Goal: Information Seeking & Learning: Check status

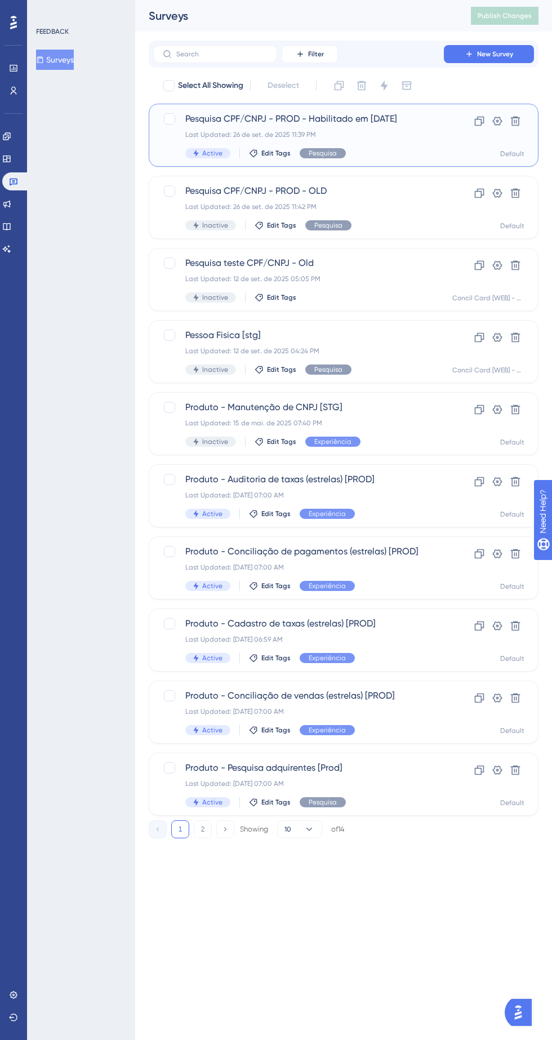
click at [329, 129] on div "Pesquisa CPF/CNPJ - PROD - Habilitado em [DATE] Last Updated: [DATE] 11:39 PM A…" at bounding box center [298, 135] width 226 height 46
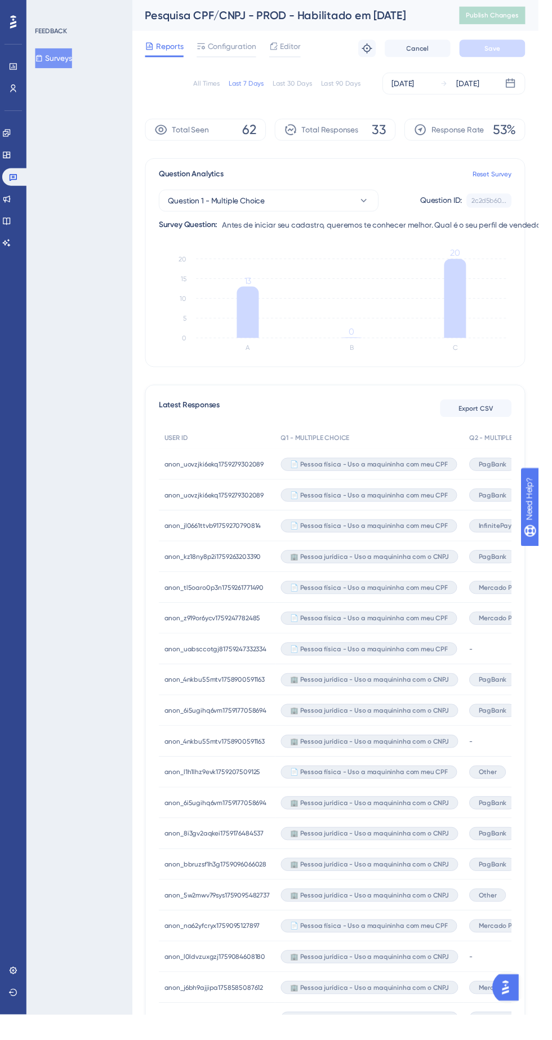
click at [508, 782] on div "Other" at bounding box center [500, 792] width 38 height 32
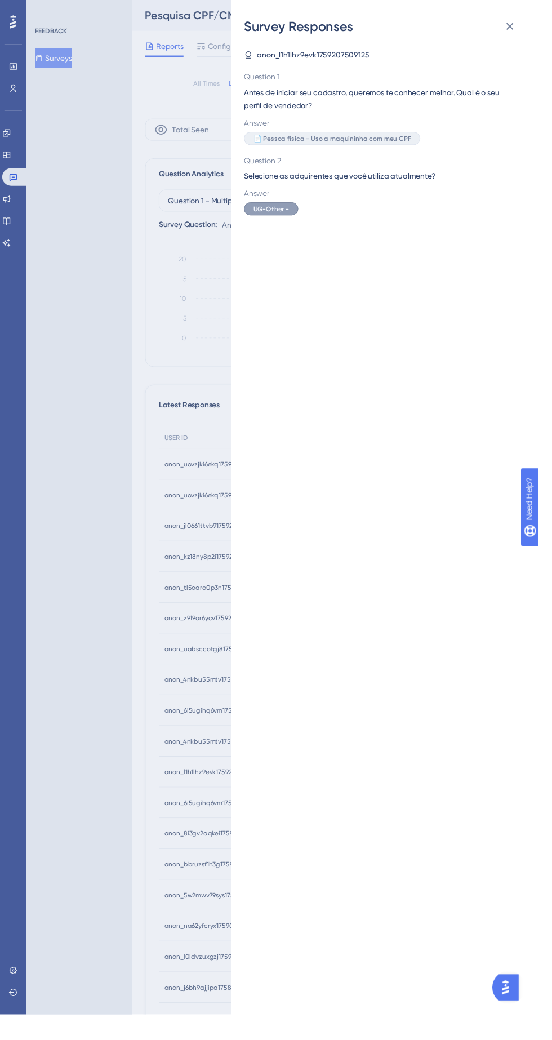
click at [77, 415] on div "Survey Responses anon_l1h1lhz9evk1759207509125 Question 1 Antes de iniciar seu …" at bounding box center [276, 520] width 552 height 1040
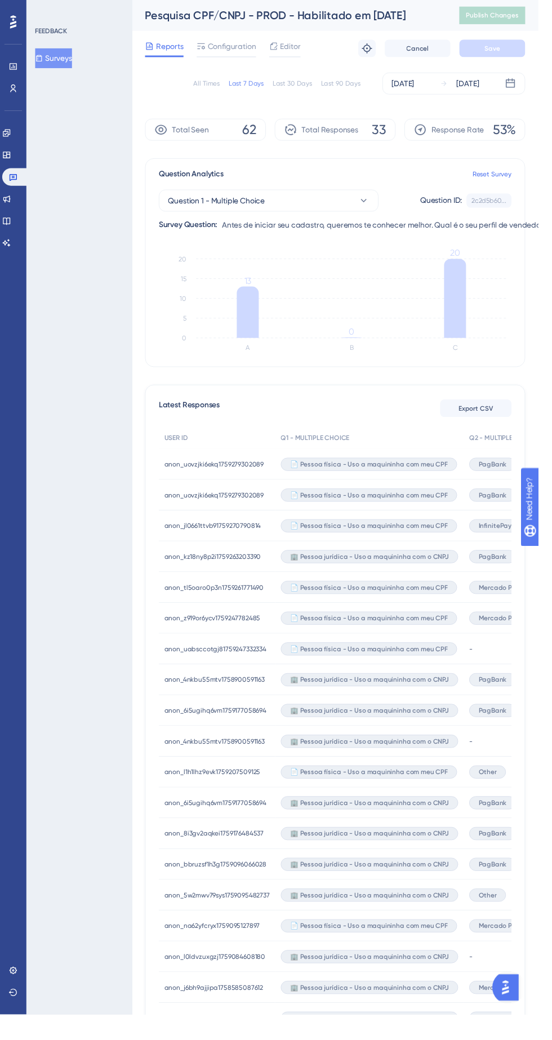
click at [258, 301] on icon at bounding box center [254, 319] width 23 height 53
click at [482, 301] on icon "A B C 0 5 10 15 20 13 0 20" at bounding box center [344, 311] width 362 height 113
click at [276, 304] on icon "A B C 0 5 10 15 20 13 0 20" at bounding box center [344, 311] width 362 height 113
click at [253, 207] on span "Question 1 - Multiple Choice" at bounding box center [221, 206] width 99 height 14
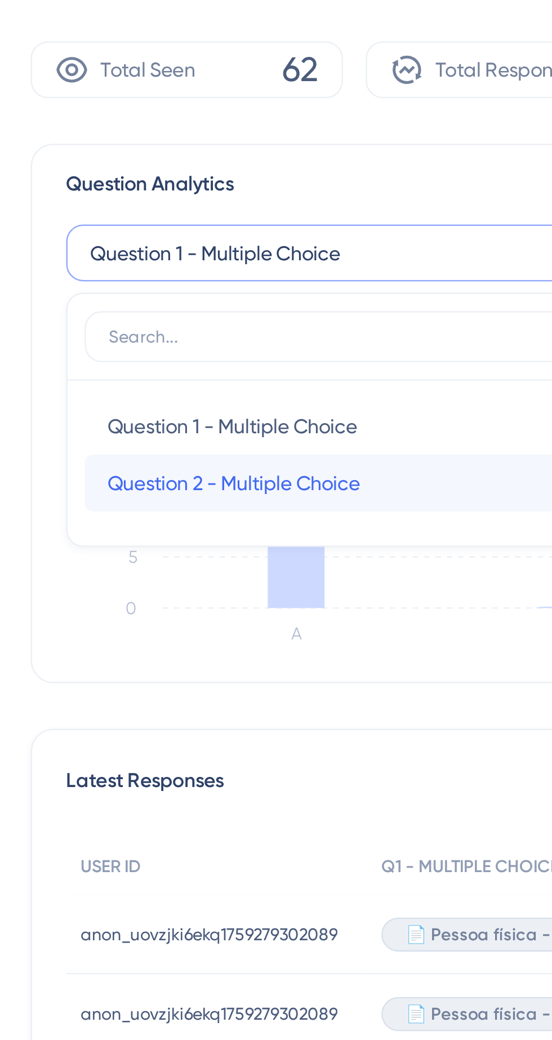
click at [212, 293] on span "Question 2 - Multiple Choice" at bounding box center [229, 297] width 100 height 14
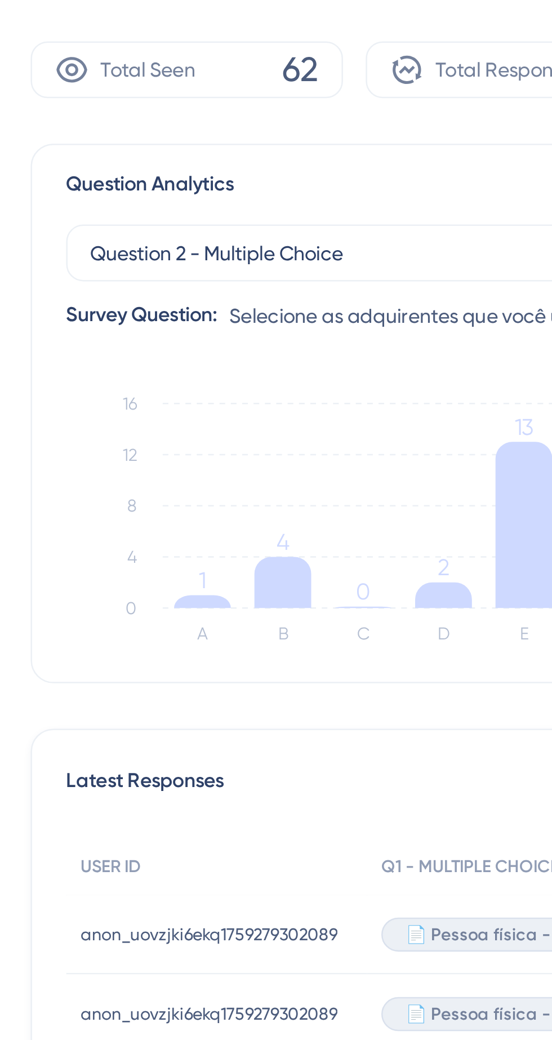
click at [221, 343] on icon at bounding box center [217, 343] width 23 height 5
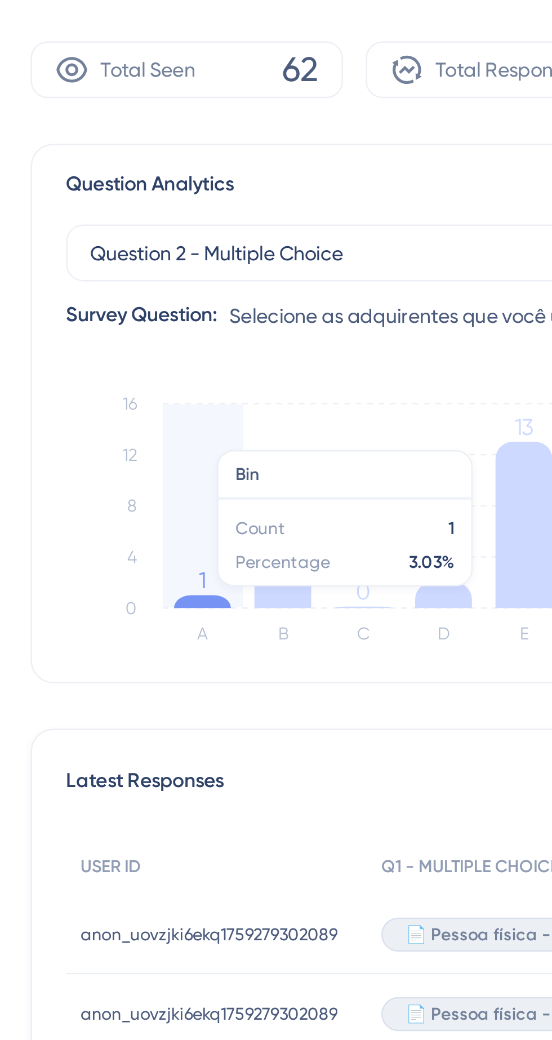
click at [254, 342] on icon at bounding box center [249, 336] width 23 height 20
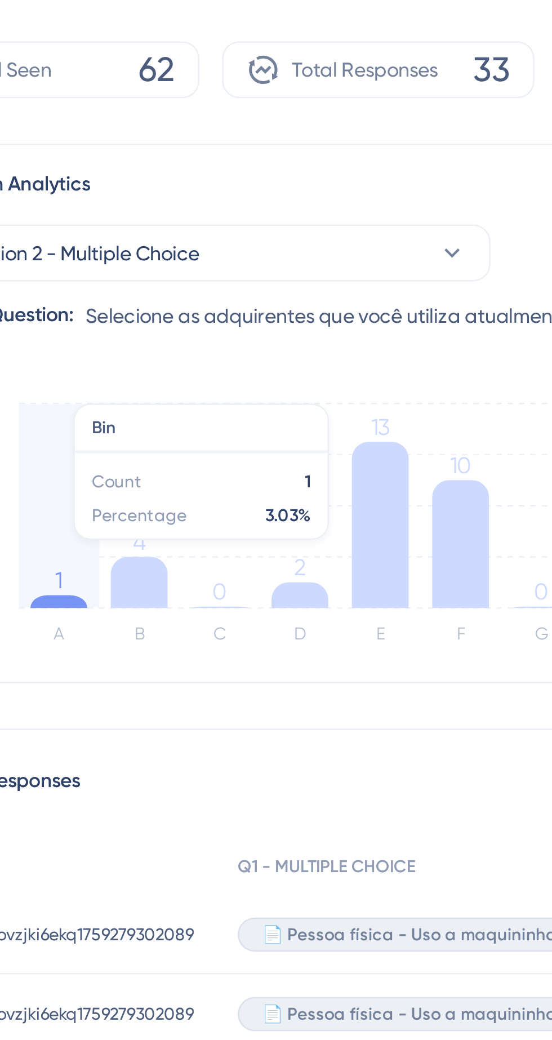
click at [347, 326] on icon at bounding box center [344, 313] width 23 height 66
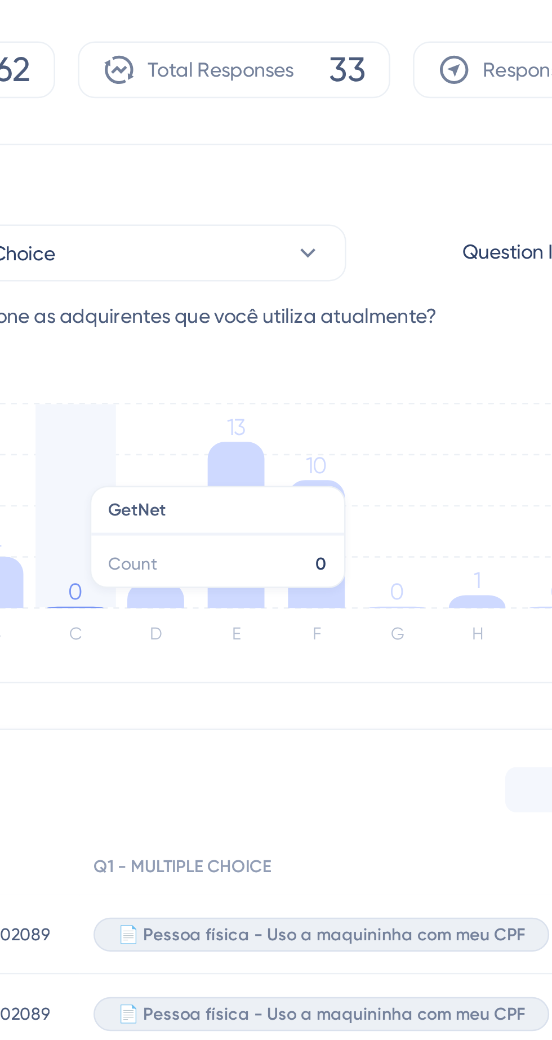
click at [389, 292] on icon "A B C D E F G H I J 0 4 8 12 16 1 4 0 2 13 10 0 1 0 2" at bounding box center [344, 311] width 362 height 113
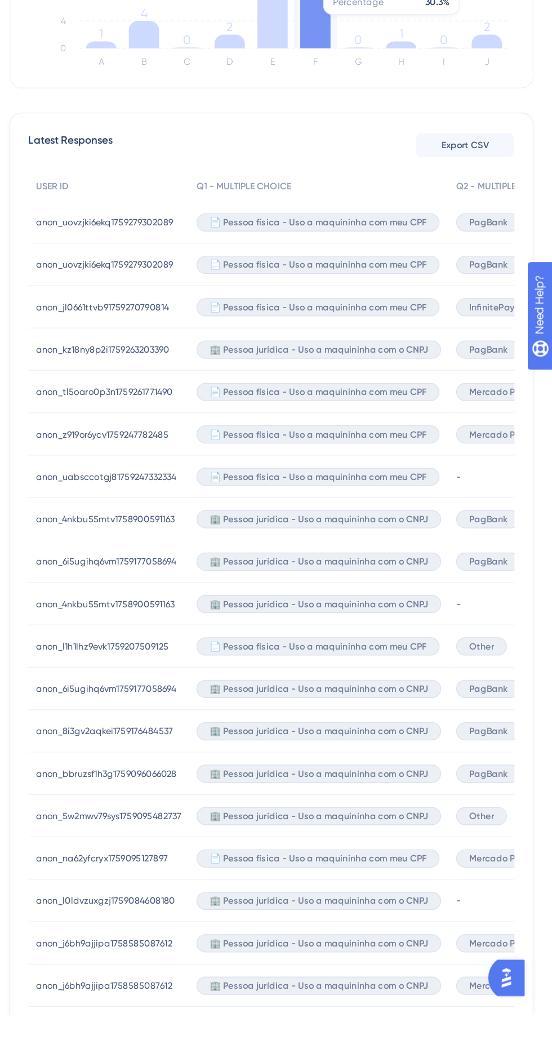
scroll to position [26, 0]
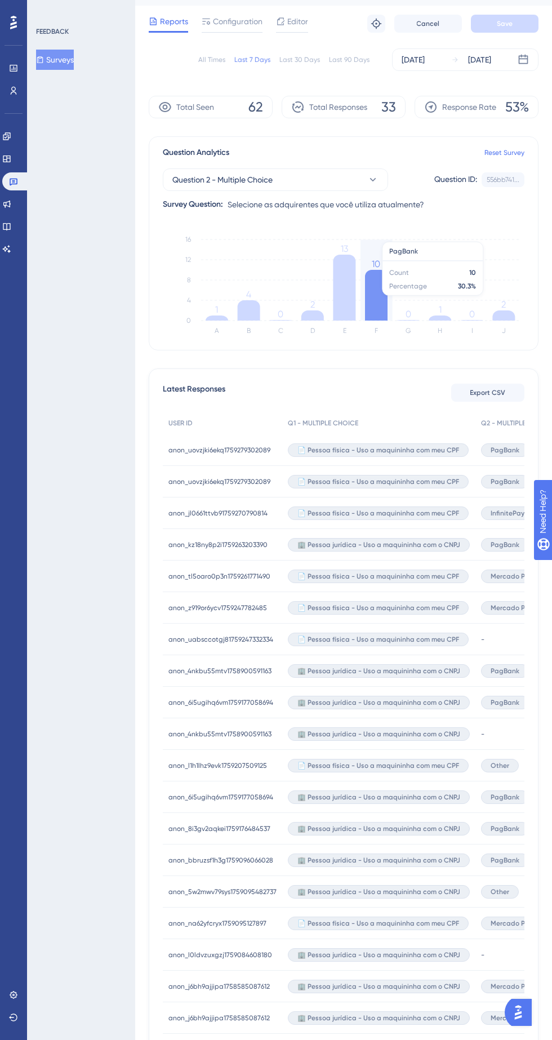
click at [516, 502] on div "InfinitePay Cielo PagBank" at bounding box center [553, 513] width 157 height 32
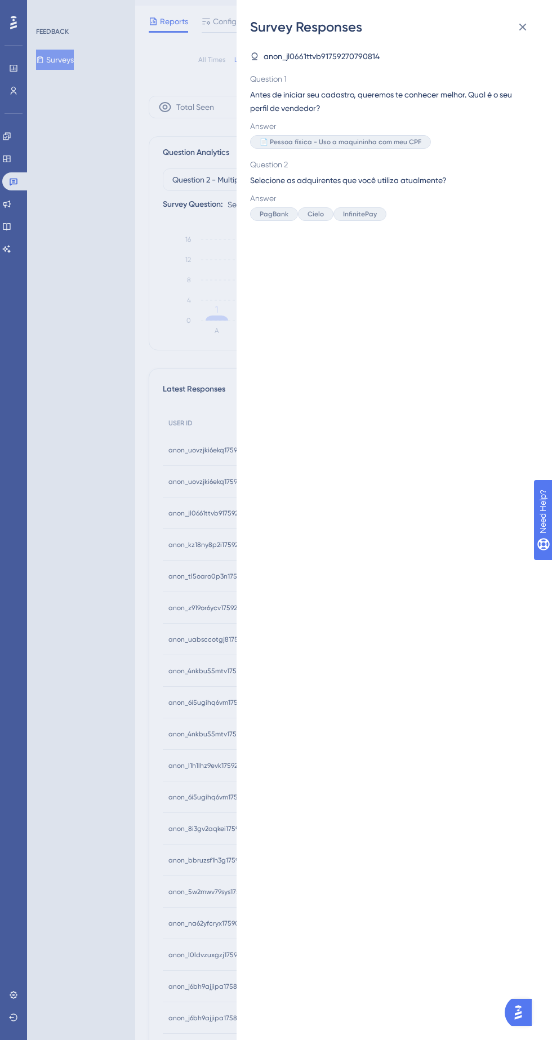
click at [190, 526] on div "Survey Responses anon_jl0661ttvb91759270790814 Question 1 Antes de iniciar seu …" at bounding box center [276, 520] width 552 height 1040
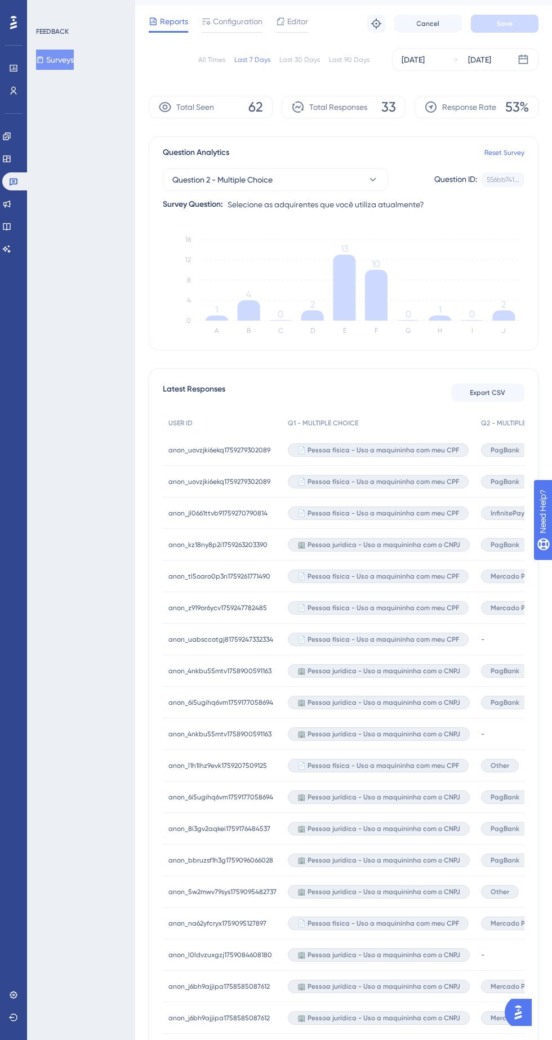
click at [515, 444] on div "PagBank" at bounding box center [505, 450] width 48 height 14
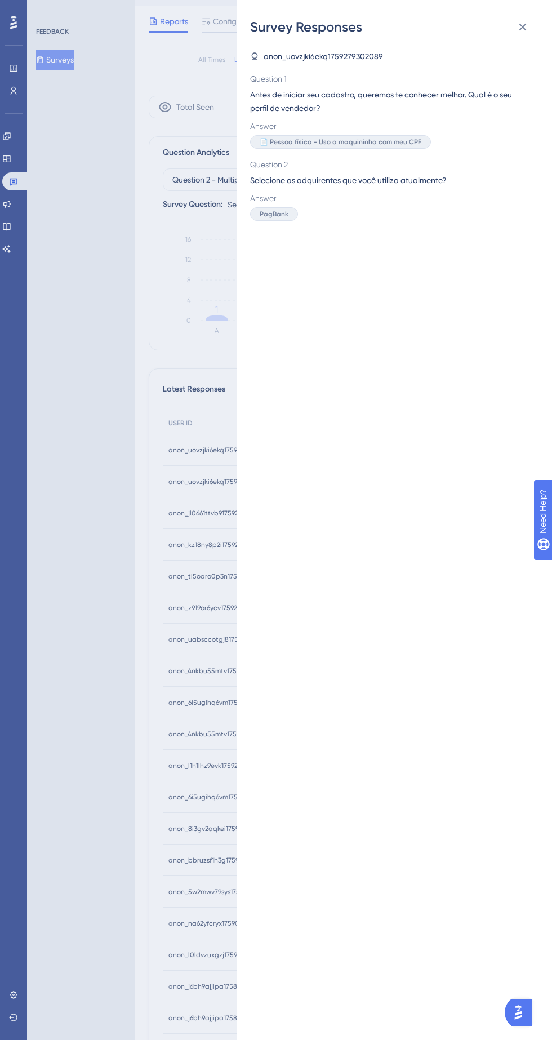
click at [166, 556] on div "Survey Responses anon_uovzjki6ekq1759279302089 Question 1 Antes de iniciar seu …" at bounding box center [276, 520] width 552 height 1040
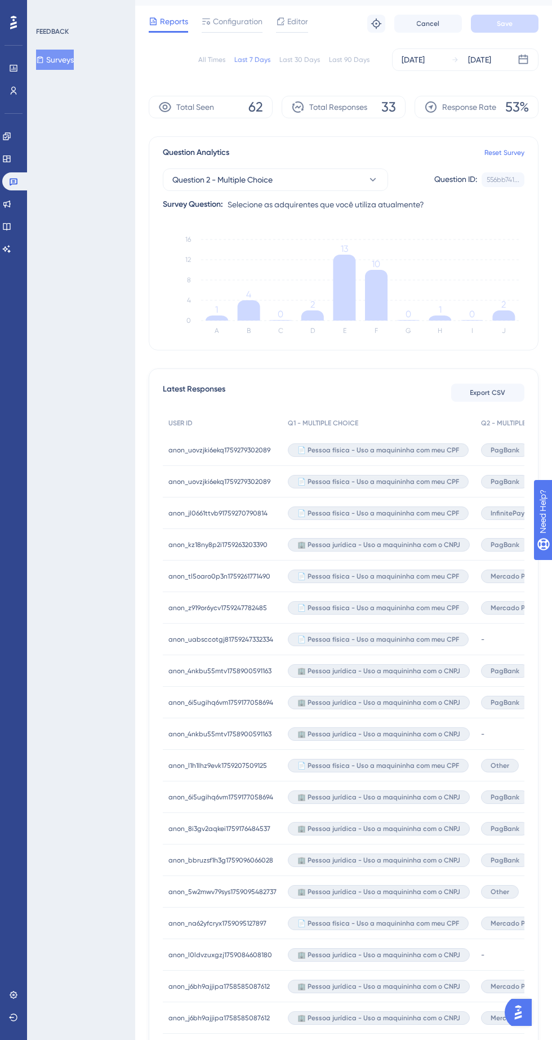
click at [511, 475] on div "PagBank" at bounding box center [505, 482] width 48 height 14
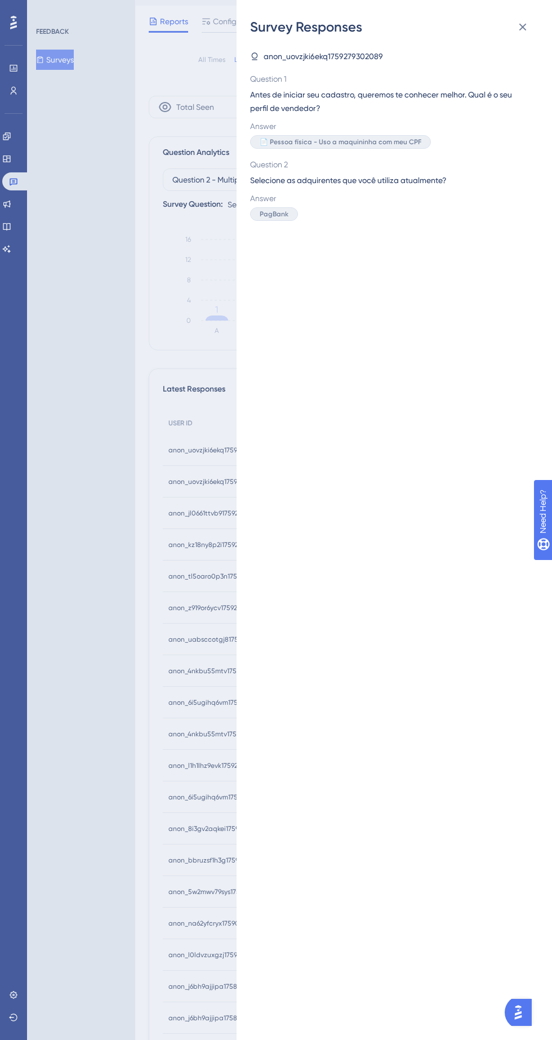
click at [163, 577] on div "Survey Responses anon_uovzjki6ekq1759279302089 Question 1 Antes de iniciar seu …" at bounding box center [276, 520] width 552 height 1040
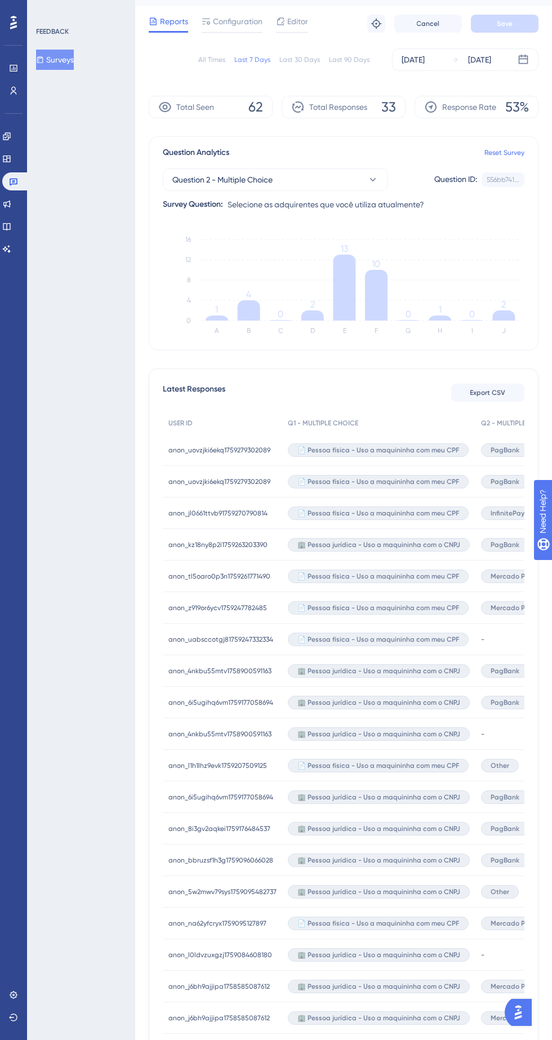
click at [506, 514] on span "InfinitePay" at bounding box center [508, 513] width 34 height 9
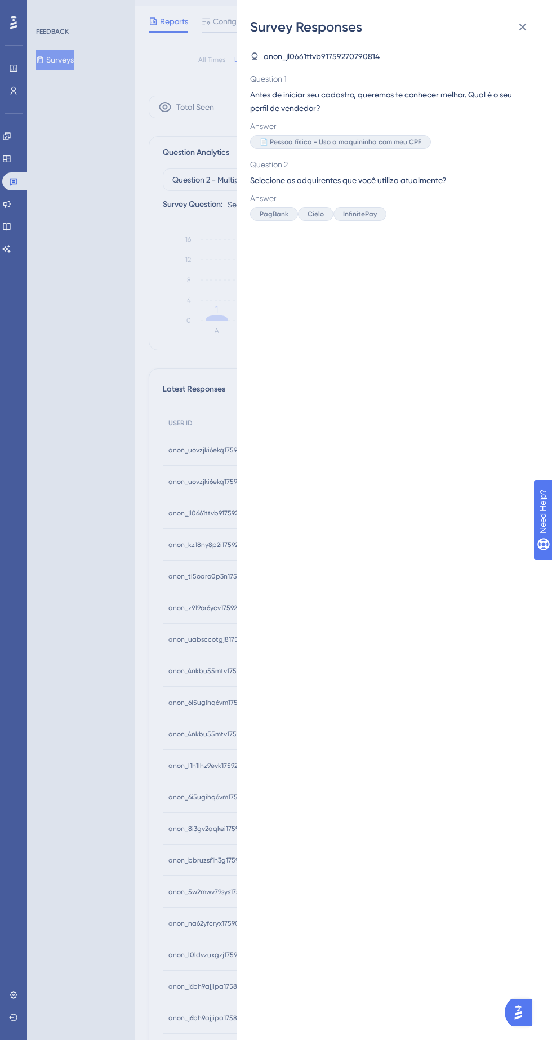
click at [158, 593] on div "Survey Responses anon_jl0661ttvb91759270790814 Question 1 Antes de iniciar seu …" at bounding box center [276, 520] width 552 height 1040
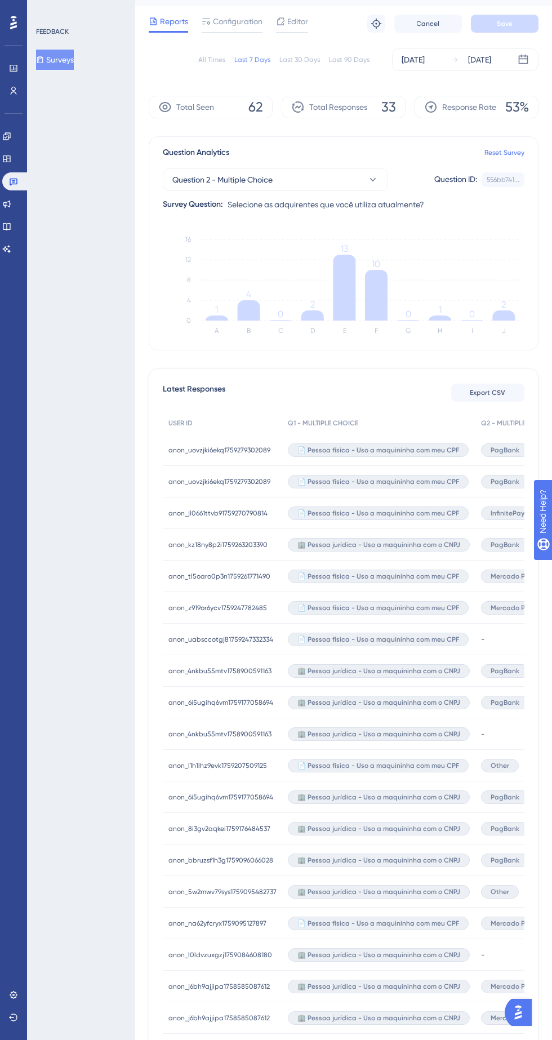
click at [502, 546] on span "PagBank" at bounding box center [505, 544] width 29 height 9
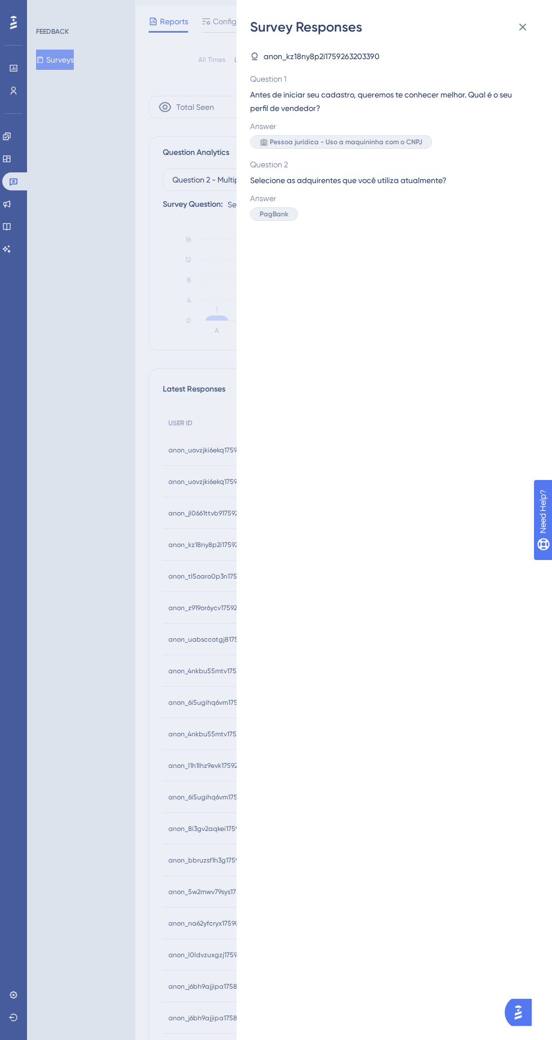
click at [149, 591] on div "Survey Responses anon_kz18ny8p2i1759263203390 Question 1 Antes de iniciar seu c…" at bounding box center [276, 520] width 552 height 1040
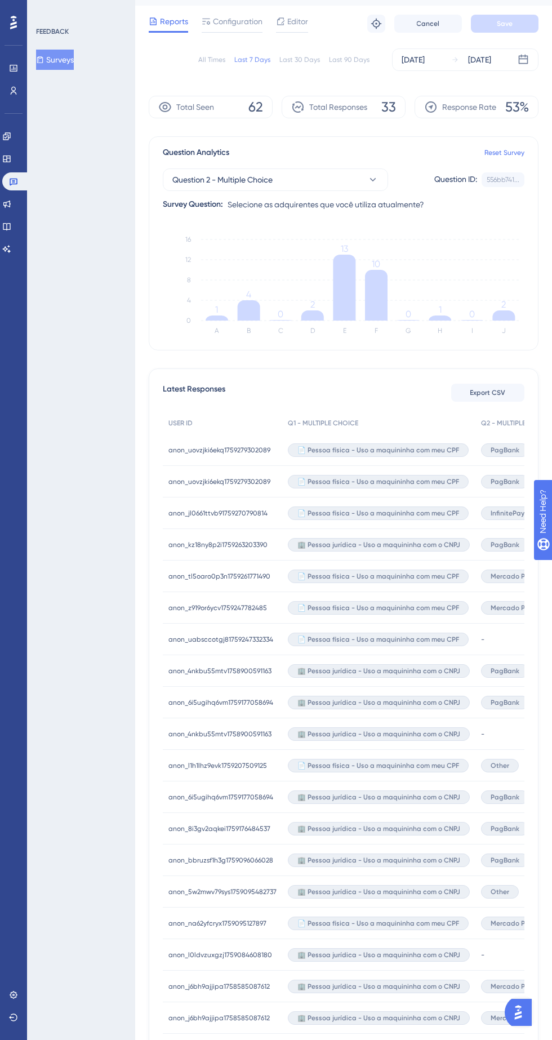
click at [507, 577] on span "Mercado Pago" at bounding box center [514, 576] width 47 height 9
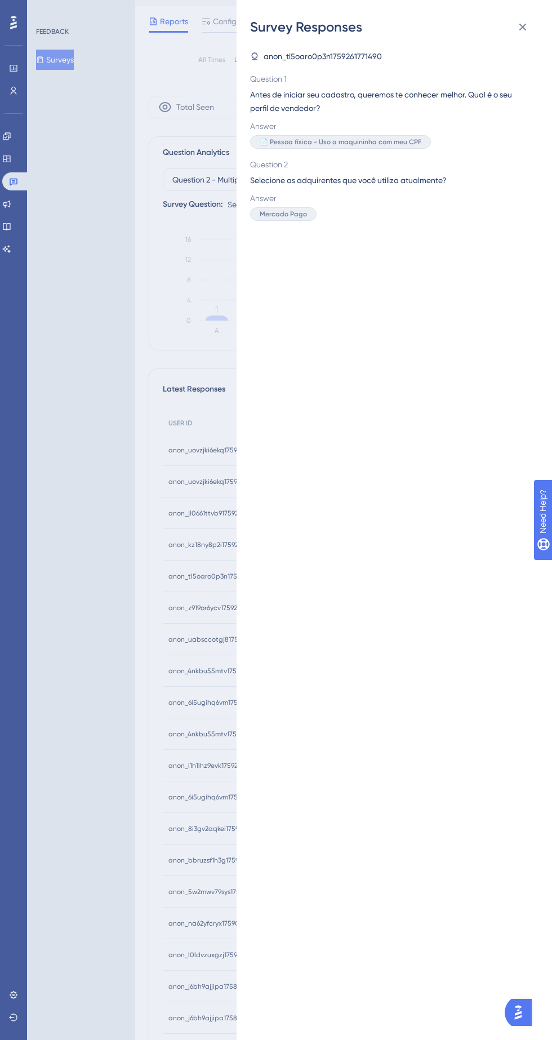
click at [150, 582] on div "Survey Responses anon_tl5oaro0p3n1759261771490 Question 1 Antes de iniciar seu …" at bounding box center [276, 520] width 552 height 1040
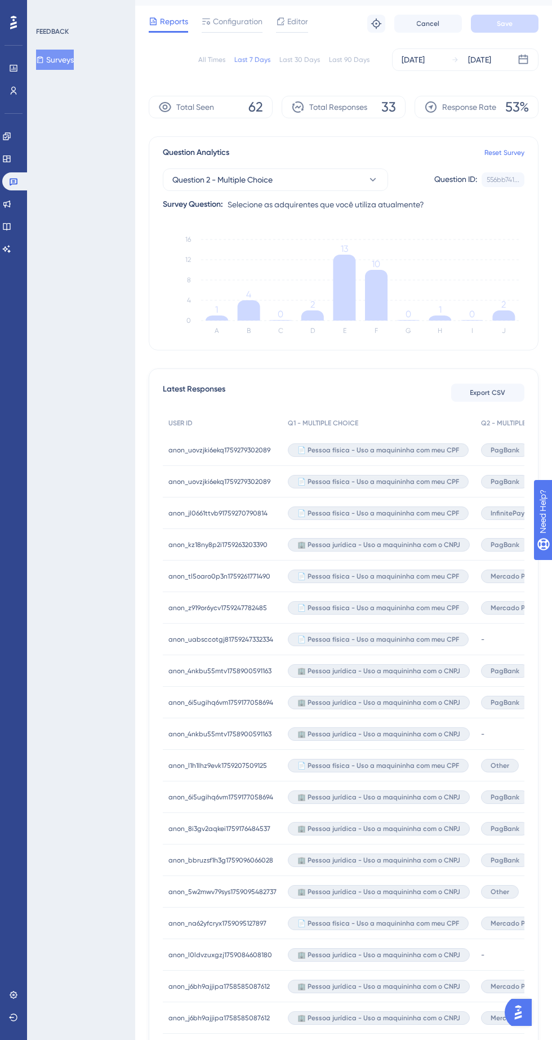
click at [518, 609] on span "Mercado Pago" at bounding box center [514, 607] width 47 height 9
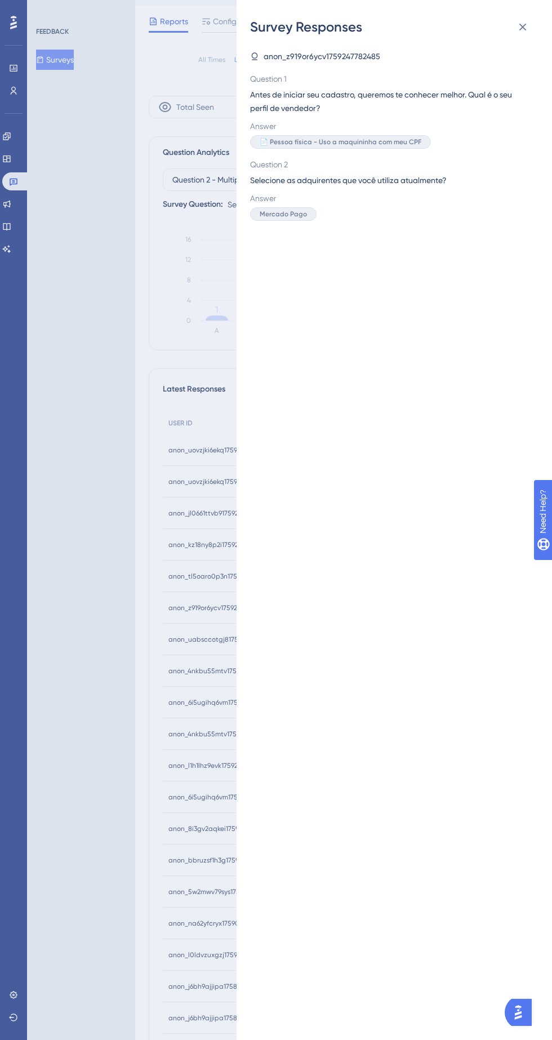
click at [143, 594] on div "Survey Responses anon_z919or6ycv1759247782485 Question 1 Antes de iniciar seu c…" at bounding box center [276, 520] width 552 height 1040
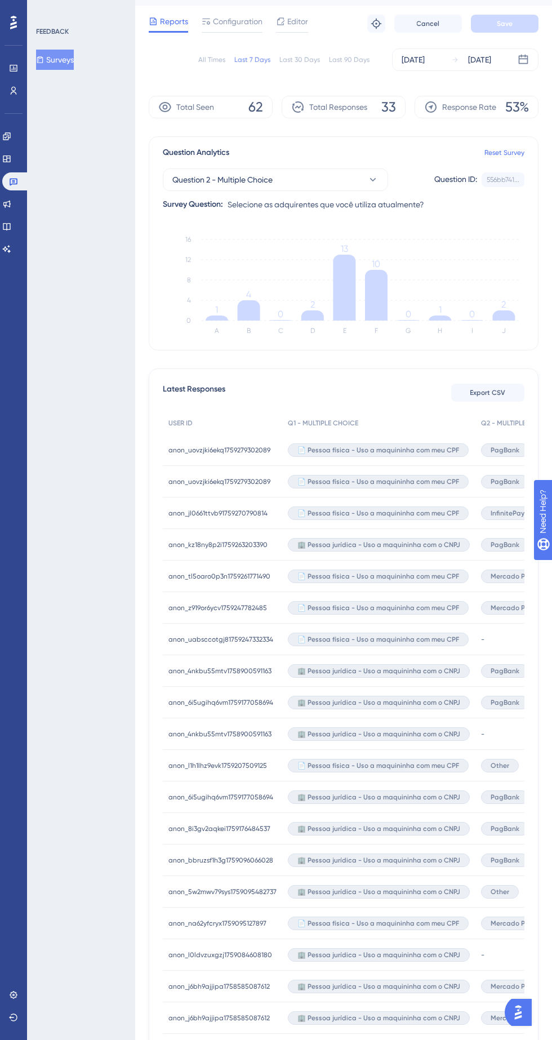
click at [508, 671] on span "PagBank" at bounding box center [505, 670] width 29 height 9
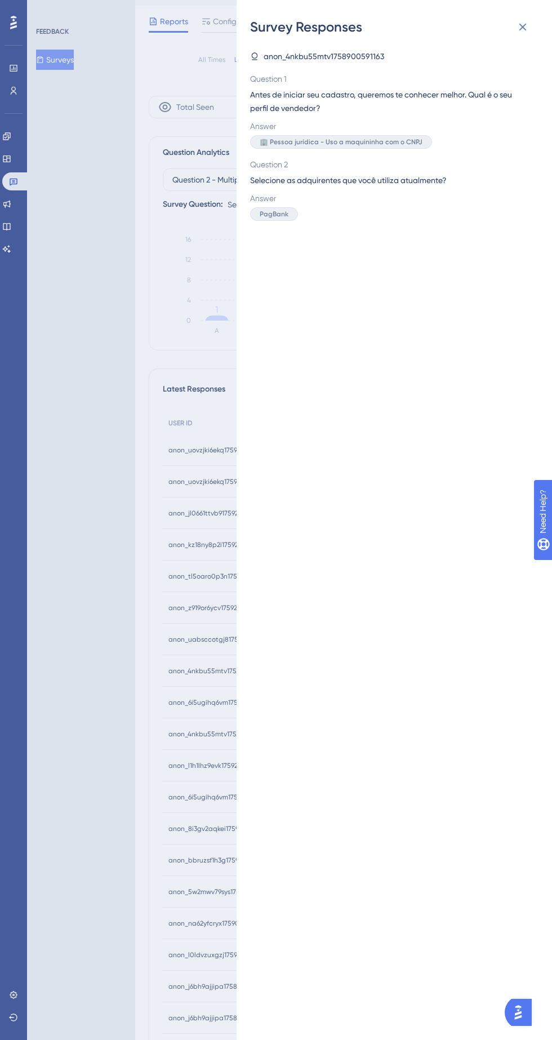
click at [126, 647] on div "Survey Responses anon_4nkbu55mtv1758900591163 Question 1 Antes de iniciar seu c…" at bounding box center [276, 520] width 552 height 1040
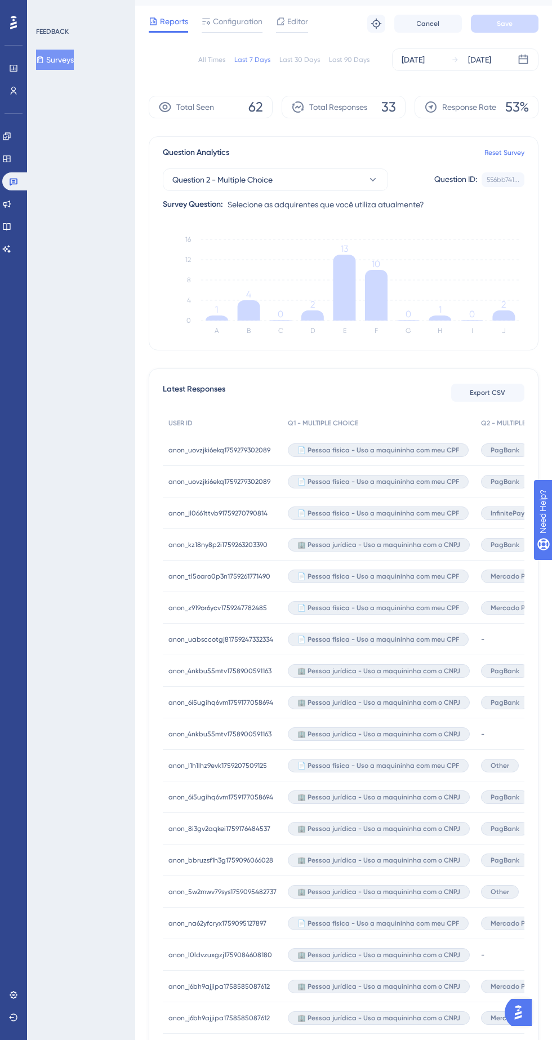
click at [506, 698] on span "PagBank" at bounding box center [505, 702] width 29 height 9
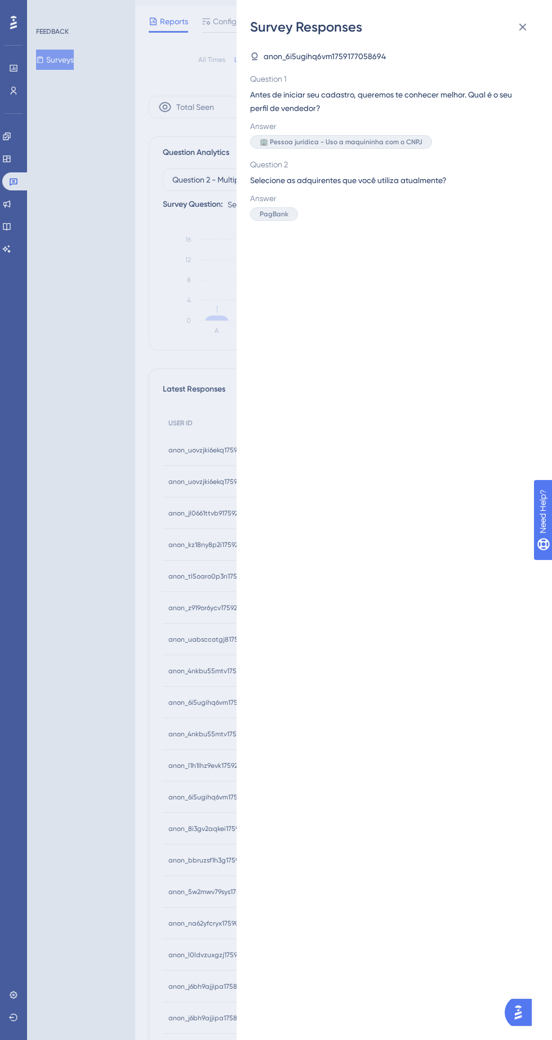
click at [182, 597] on div "Survey Responses anon_6i5ugihq6vm1759177058694 Question 1 Antes de iniciar seu …" at bounding box center [276, 520] width 552 height 1040
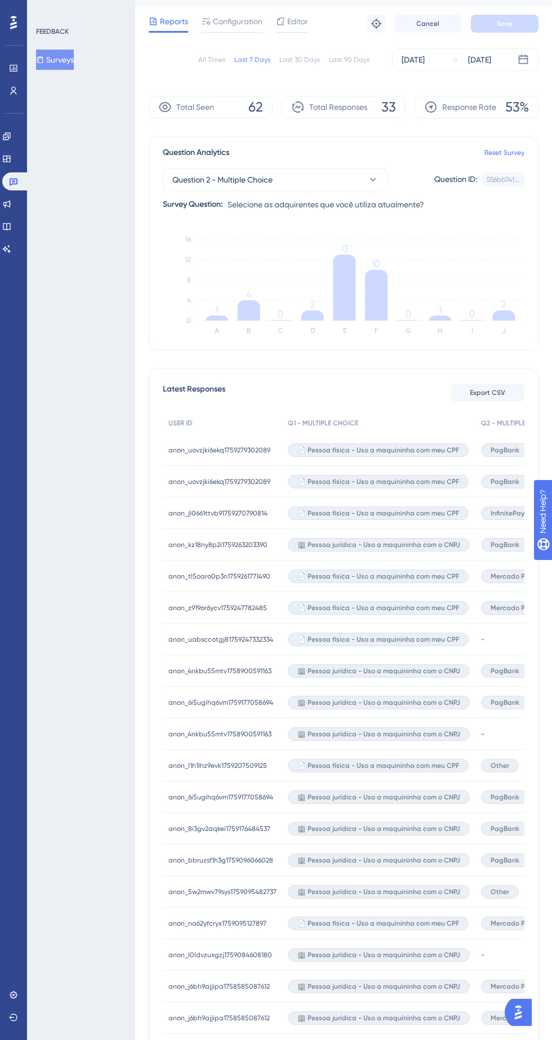
click at [500, 767] on span "Other" at bounding box center [500, 765] width 19 height 9
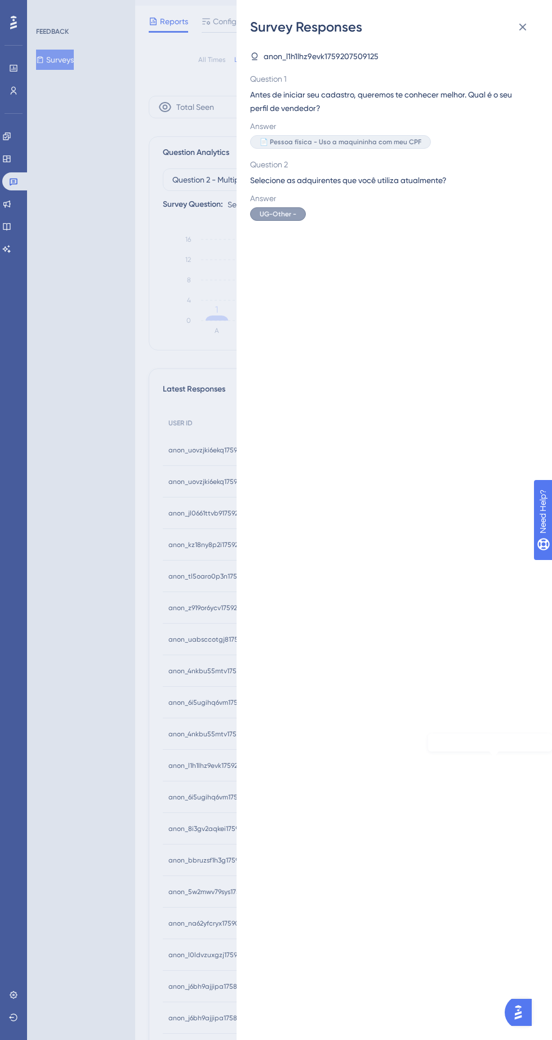
click at [136, 597] on div "Survey Responses anon_l1h1lhz9evk1759207509125 Question 1 Antes de iniciar seu …" at bounding box center [276, 520] width 552 height 1040
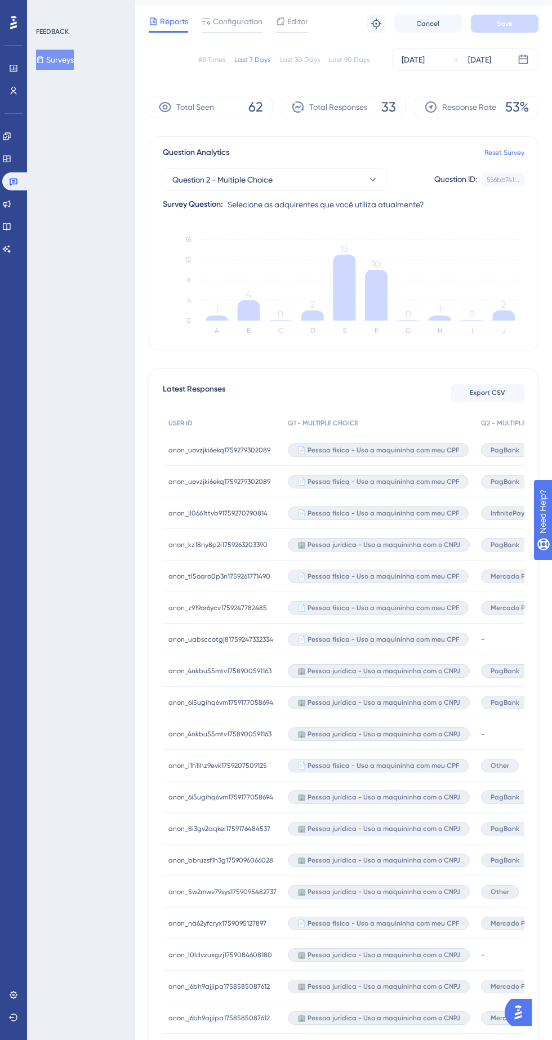
click at [505, 792] on span "PagBank" at bounding box center [505, 796] width 29 height 9
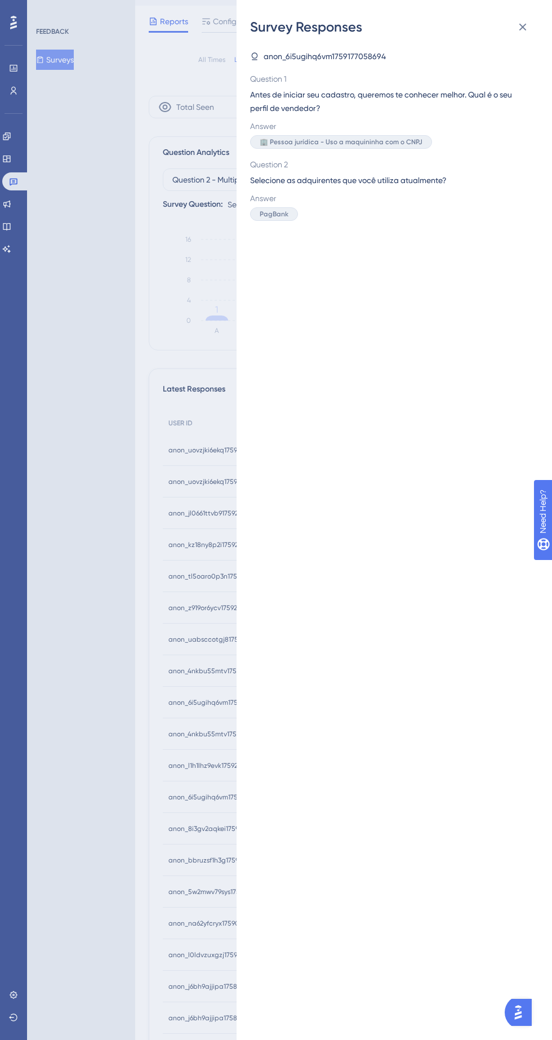
click at [134, 606] on div "Survey Responses anon_6i5ugihq6vm1759177058694 Question 1 Antes de iniciar seu …" at bounding box center [276, 520] width 552 height 1040
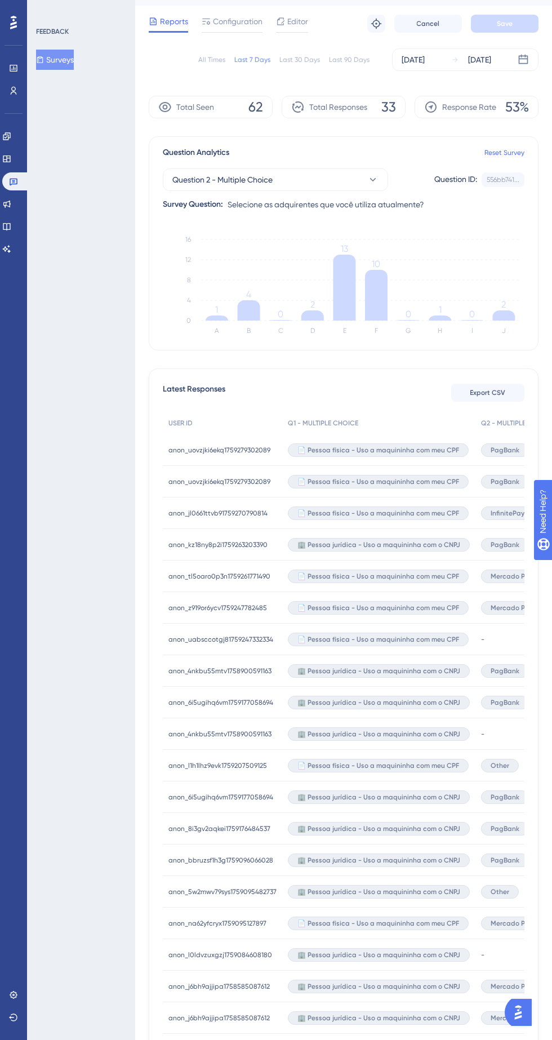
click at [503, 830] on span "PagBank" at bounding box center [505, 828] width 29 height 9
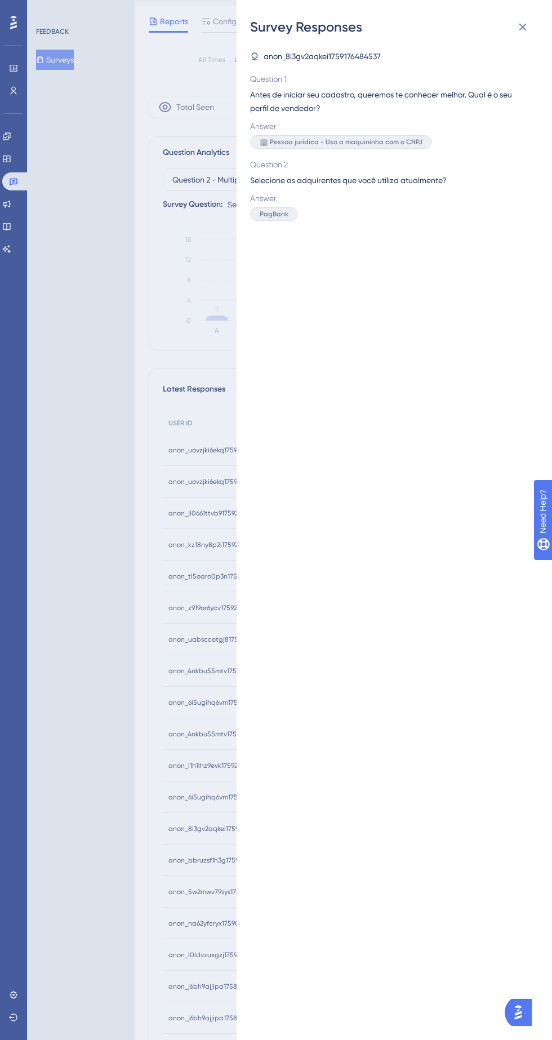
click at [137, 589] on div "Survey Responses anon_8i3gv2aqkei1759176484537 Question 1 Antes de iniciar seu …" at bounding box center [276, 520] width 552 height 1040
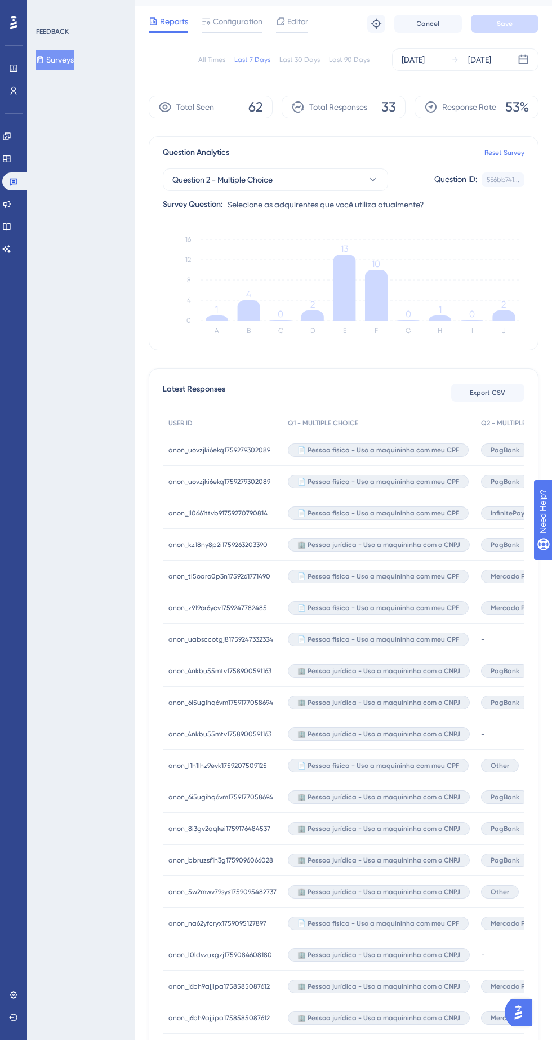
click at [505, 859] on span "PagBank" at bounding box center [505, 859] width 29 height 9
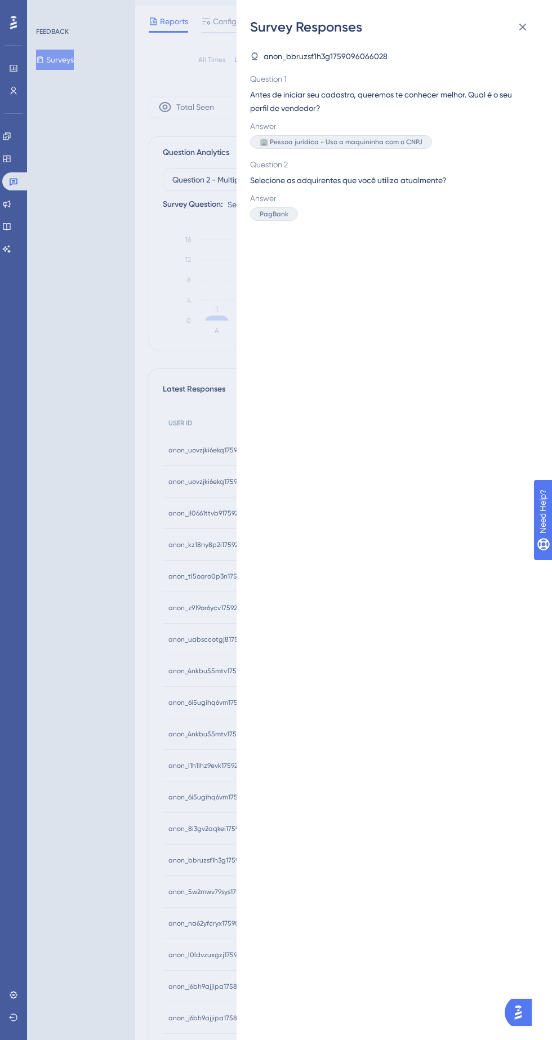
click at [138, 595] on div "Survey Responses anon_bbruzsf1h3g1759096066028 Question 1 Antes de iniciar seu …" at bounding box center [276, 520] width 552 height 1040
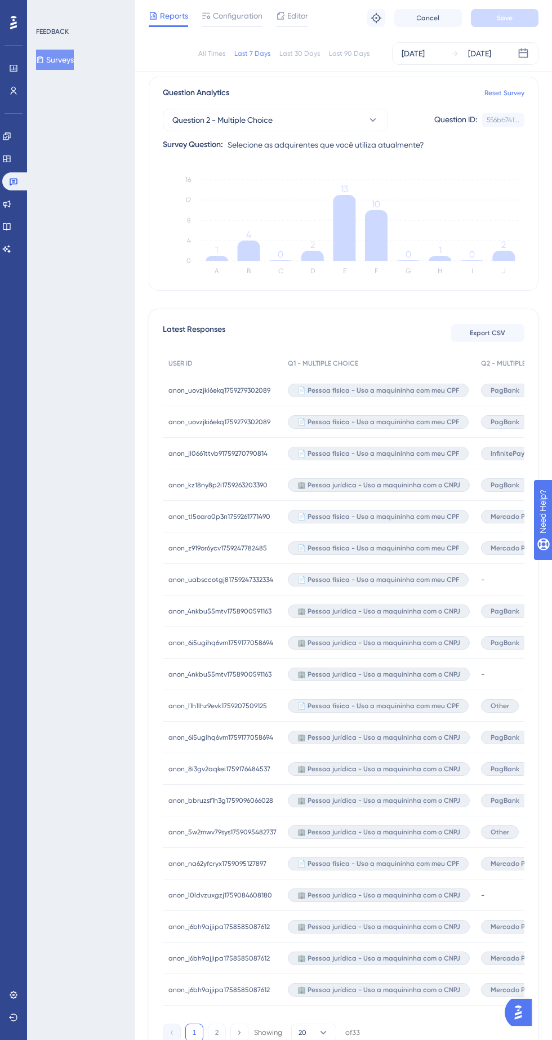
scroll to position [81, 0]
click at [510, 862] on span "Mercado Pago" at bounding box center [514, 863] width 47 height 9
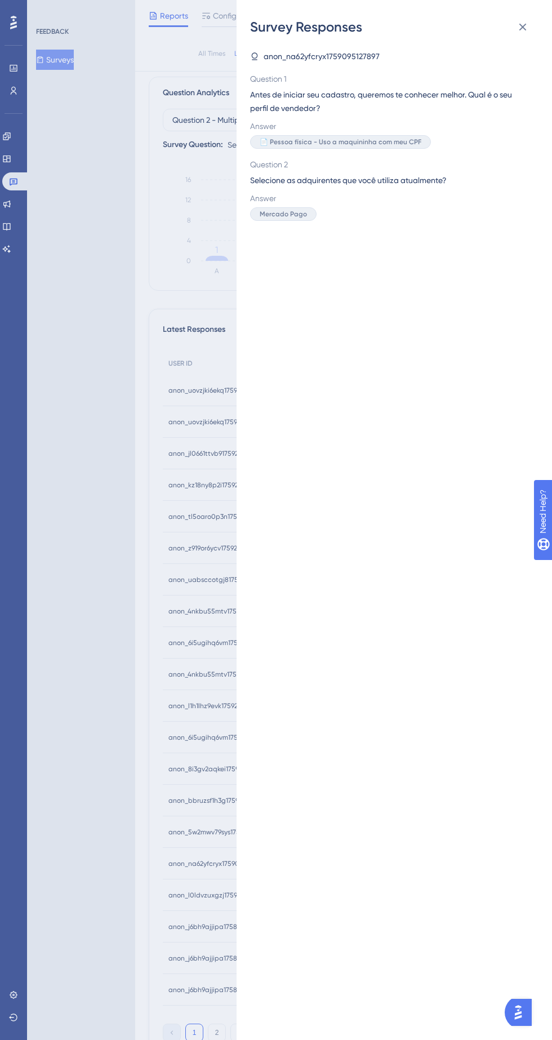
click at [146, 573] on div "Survey Responses anon_na62yfcryx1759095127897 Question 1 Antes de iniciar seu c…" at bounding box center [276, 520] width 552 height 1040
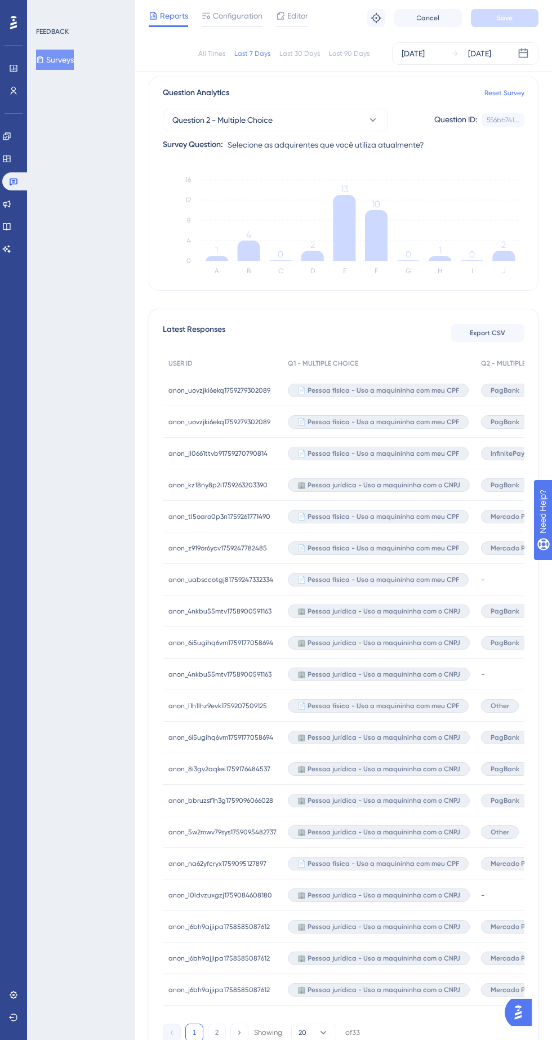
click at [494, 831] on span "Other" at bounding box center [500, 831] width 19 height 9
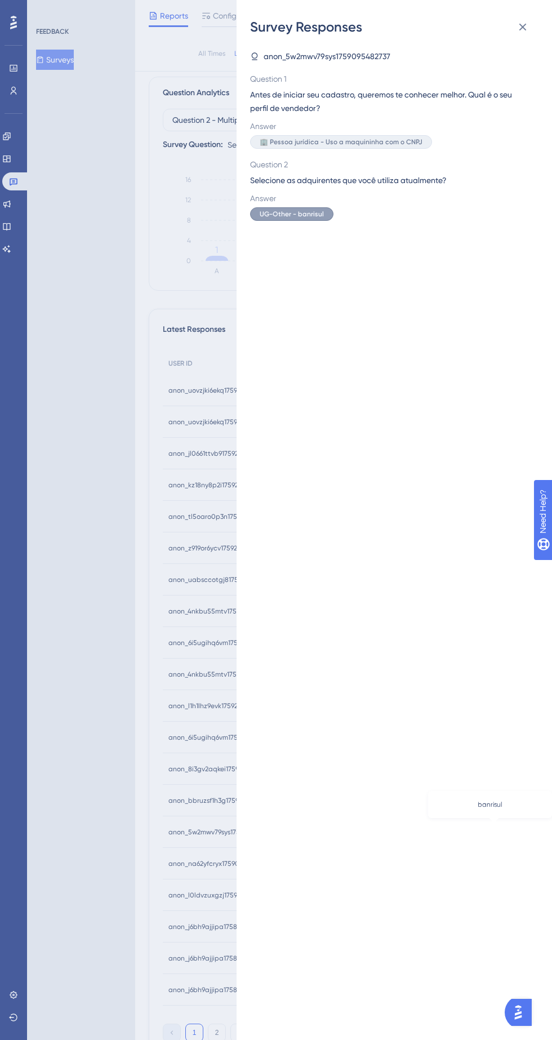
click at [154, 598] on div "Survey Responses anon_5w2mwv79sys1759095482737 Question 1 Antes de iniciar seu …" at bounding box center [276, 520] width 552 height 1040
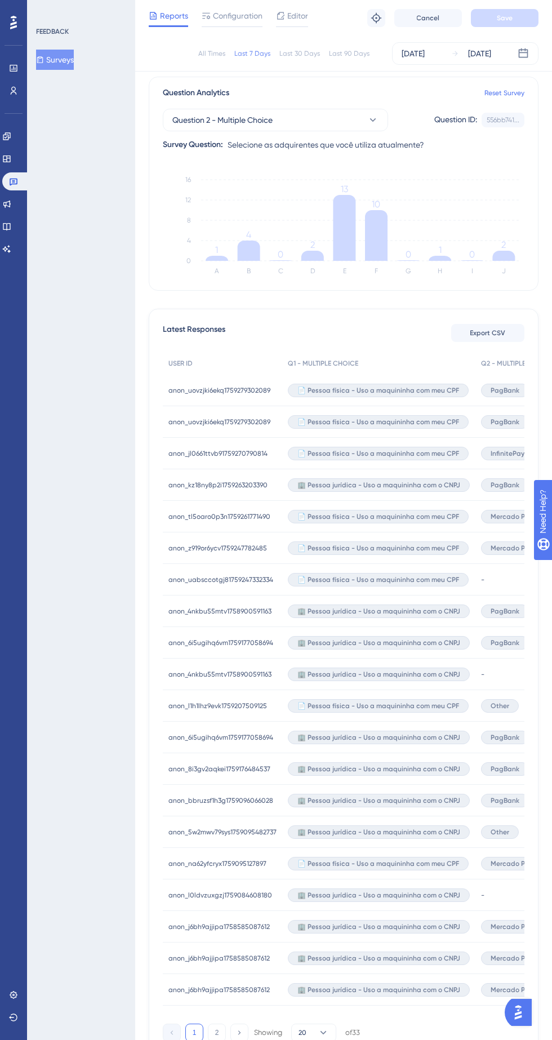
click at [510, 924] on span "Mercado Pago" at bounding box center [514, 926] width 47 height 9
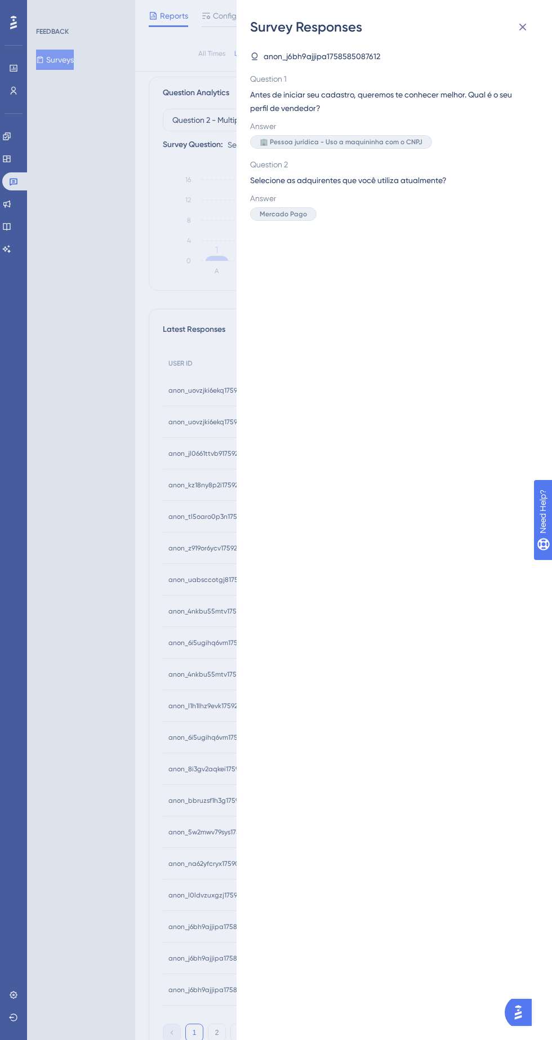
click at [158, 613] on div "Survey Responses anon_j6bh9ajjipa1758585087612 Question 1 Antes de iniciar seu …" at bounding box center [276, 520] width 552 height 1040
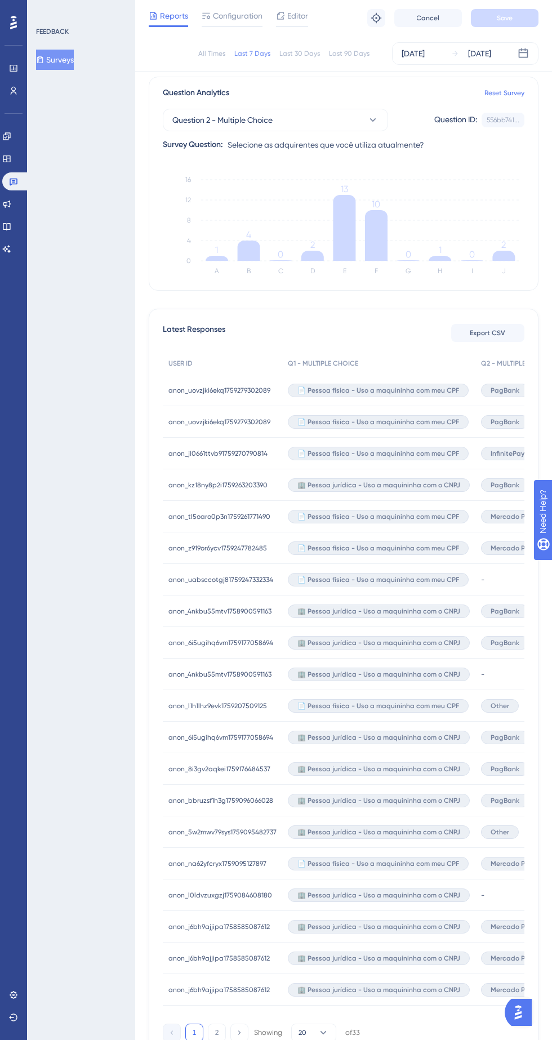
click at [510, 959] on span "Mercado Pago" at bounding box center [514, 957] width 47 height 9
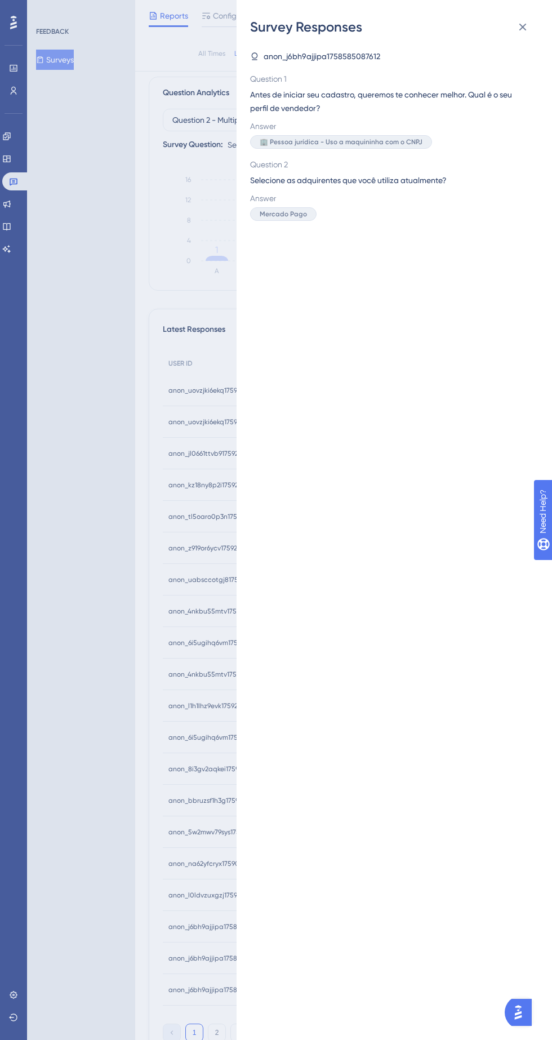
click at [150, 601] on div "Survey Responses anon_j6bh9ajjipa1758585087612 Question 1 Antes de iniciar seu …" at bounding box center [276, 520] width 552 height 1040
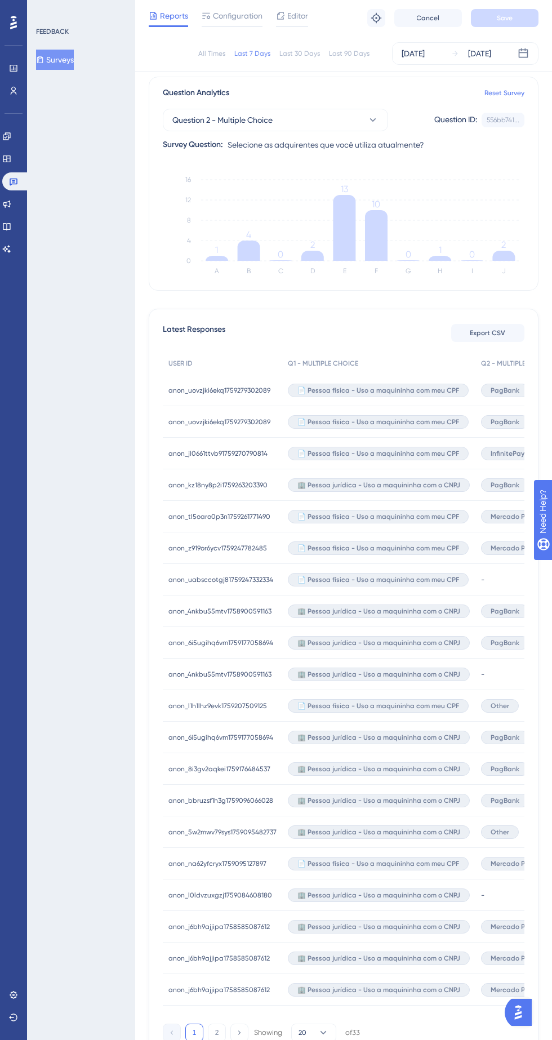
click at [509, 985] on span "Mercado Pago" at bounding box center [514, 989] width 47 height 9
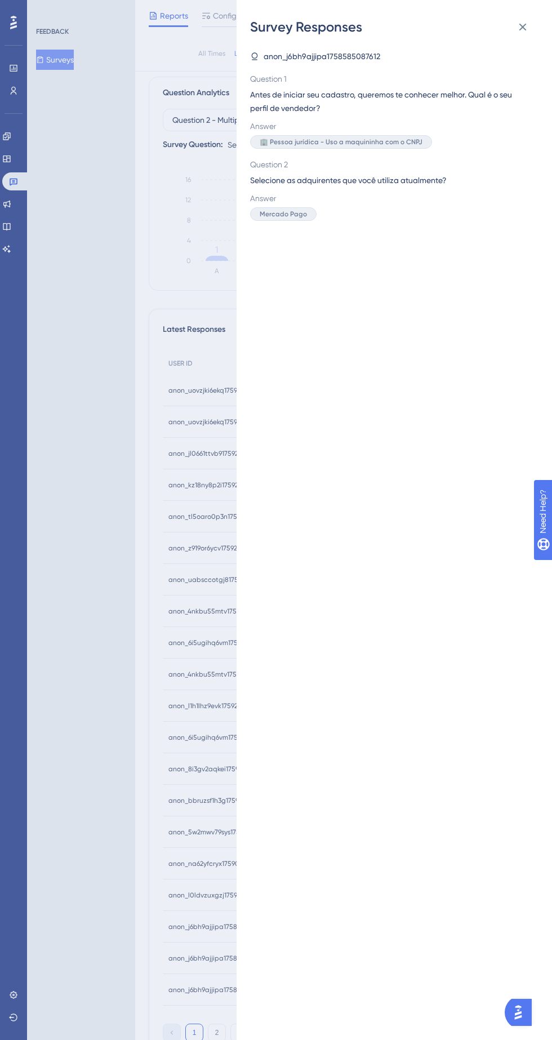
click at [152, 597] on div "Survey Responses anon_j6bh9ajjipa1758585087612 Question 1 Antes de iniciar seu …" at bounding box center [276, 520] width 552 height 1040
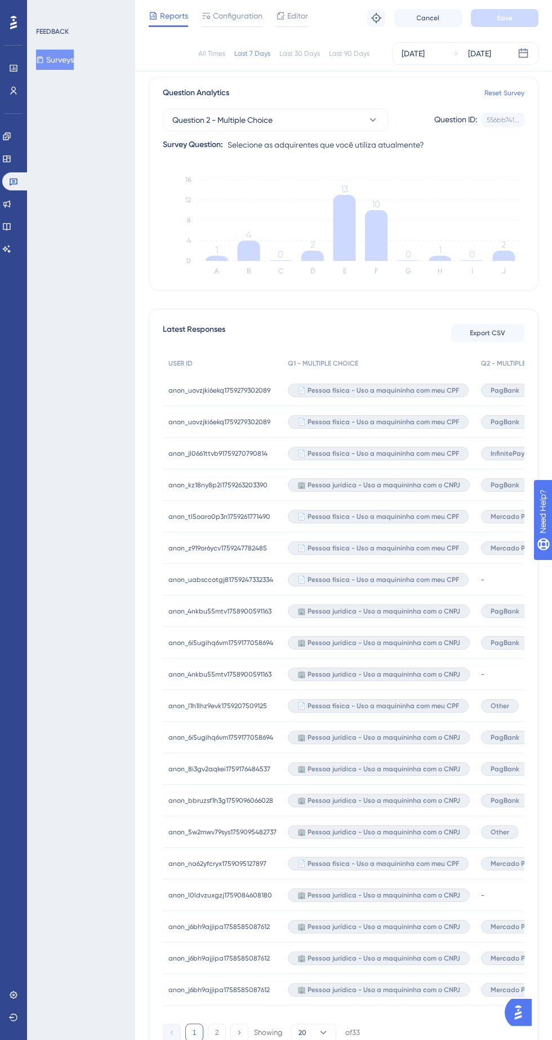
click at [216, 1032] on button "2" at bounding box center [217, 1032] width 18 height 18
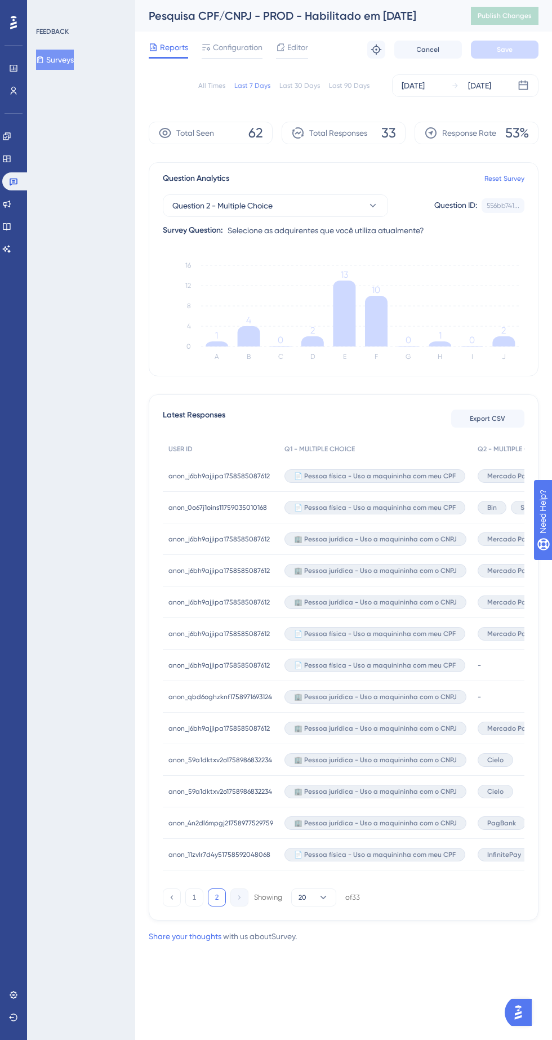
scroll to position [0, 0]
click at [511, 506] on div "SafraPay" at bounding box center [535, 508] width 48 height 14
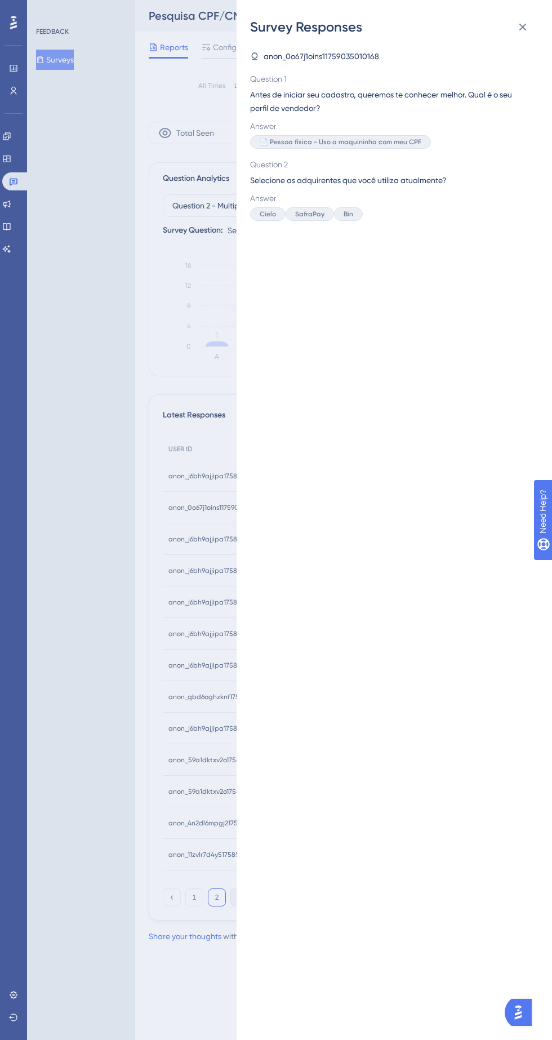
click at [225, 765] on div "Survey Responses anon_0o67j1oins11759035010168 Question 1 Antes de iniciar seu …" at bounding box center [276, 520] width 552 height 1040
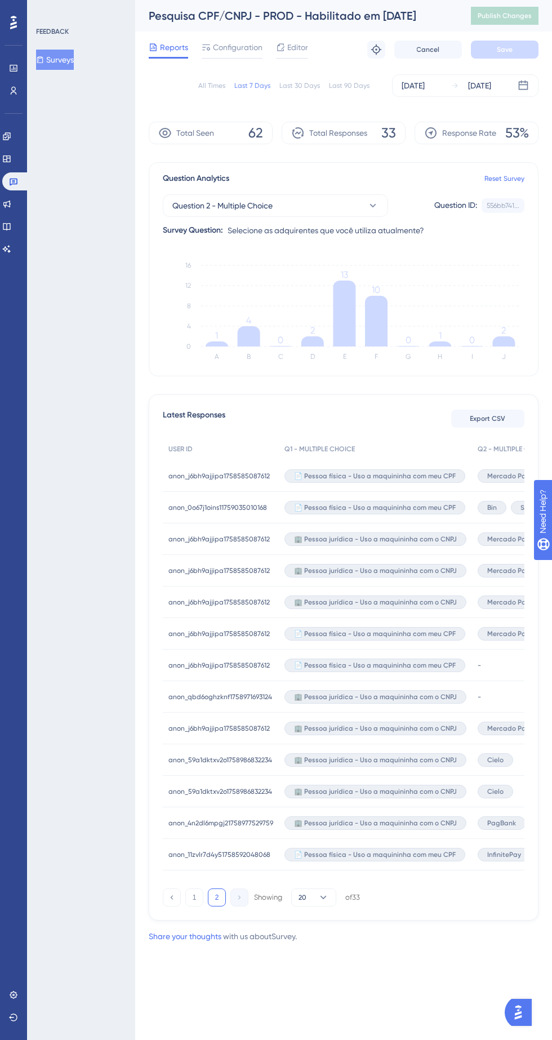
click at [511, 473] on span "Mercado Pago" at bounding box center [510, 475] width 47 height 9
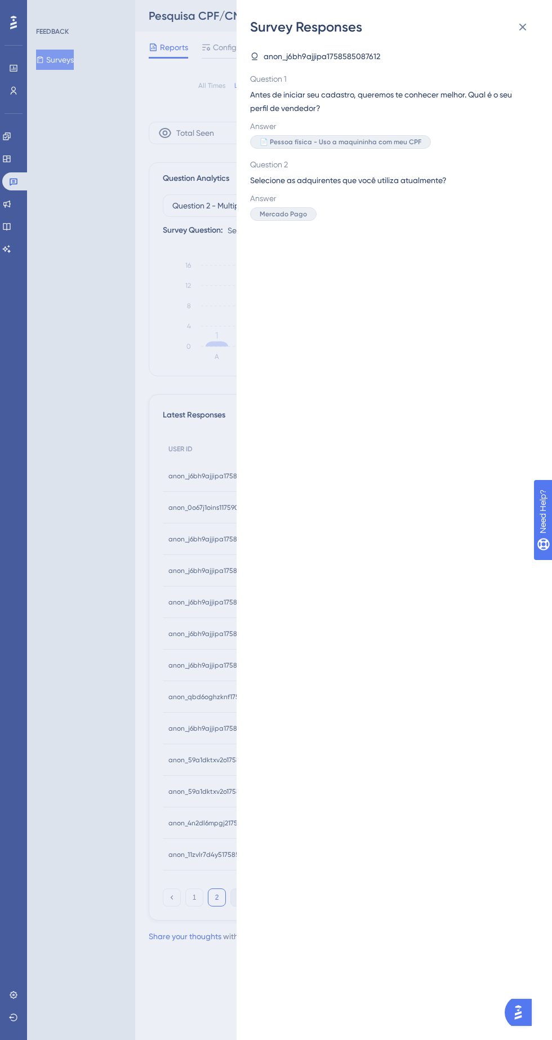
click at [214, 776] on div "Survey Responses anon_j6bh9ajjipa1758585087612 Question 1 Antes de iniciar seu …" at bounding box center [276, 520] width 552 height 1040
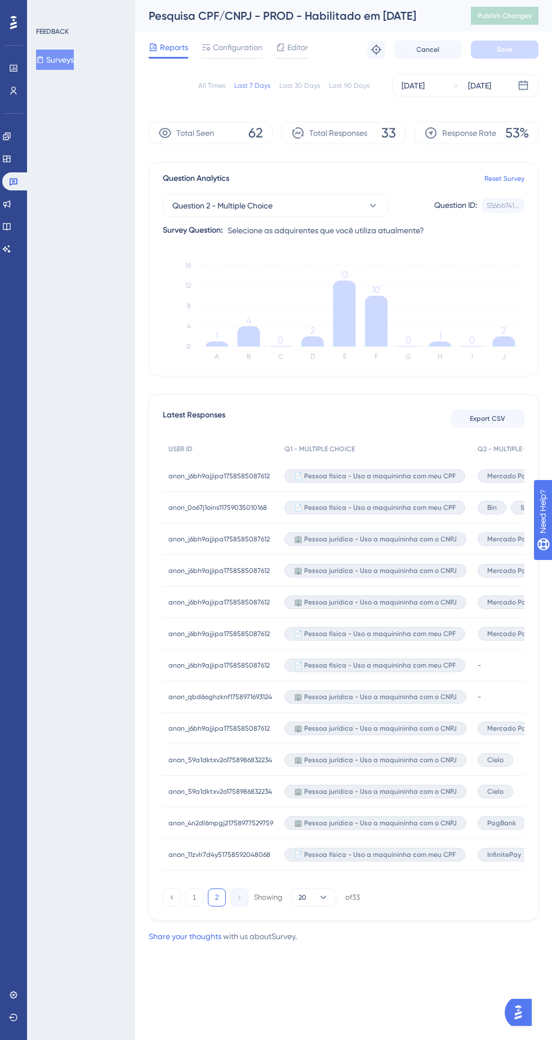
click at [507, 536] on span "Mercado Pago" at bounding box center [510, 538] width 47 height 9
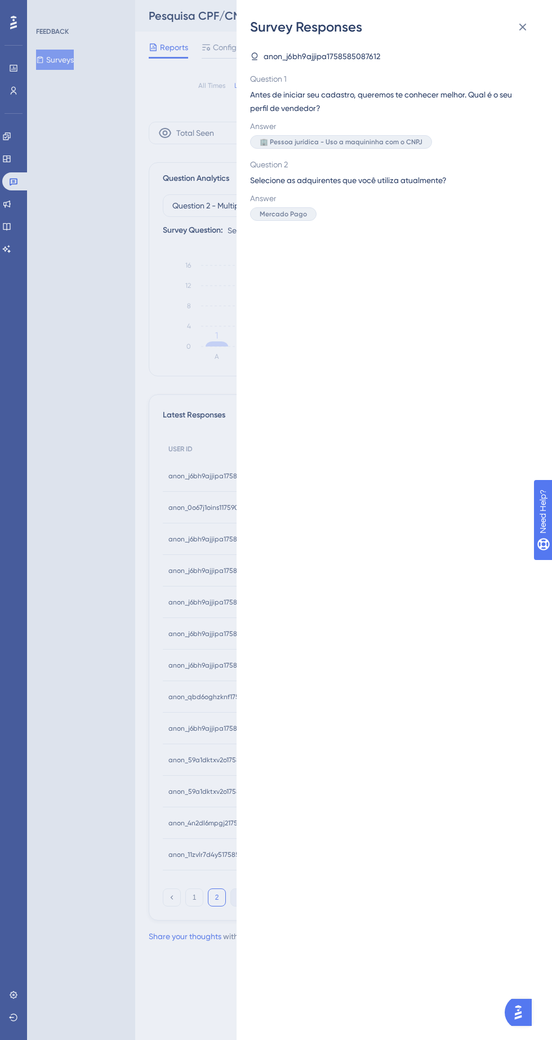
click at [207, 834] on div "Survey Responses anon_j6bh9ajjipa1758585087612 Question 1 Antes de iniciar seu …" at bounding box center [276, 520] width 552 height 1040
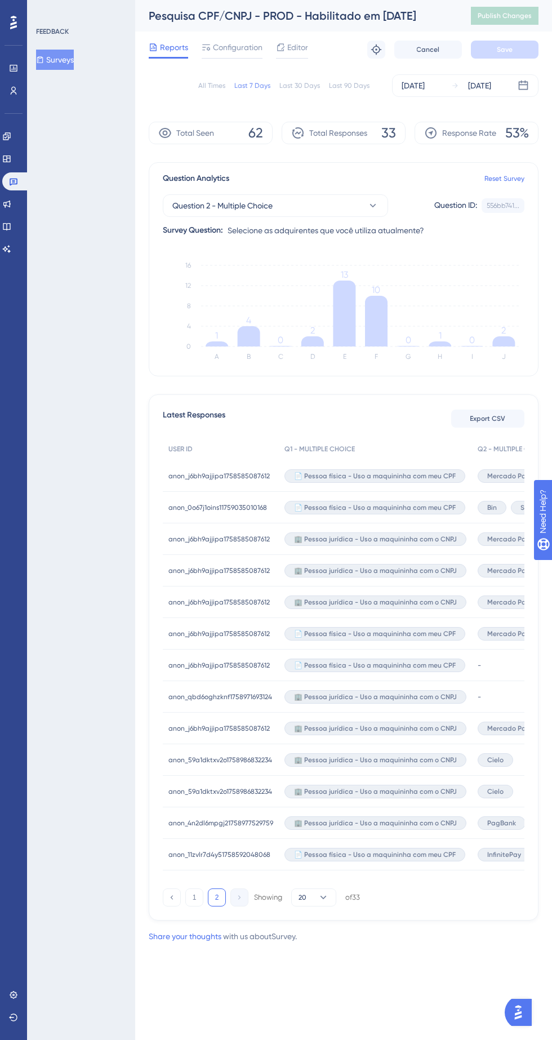
click at [509, 568] on span "Mercado Pago" at bounding box center [510, 570] width 47 height 9
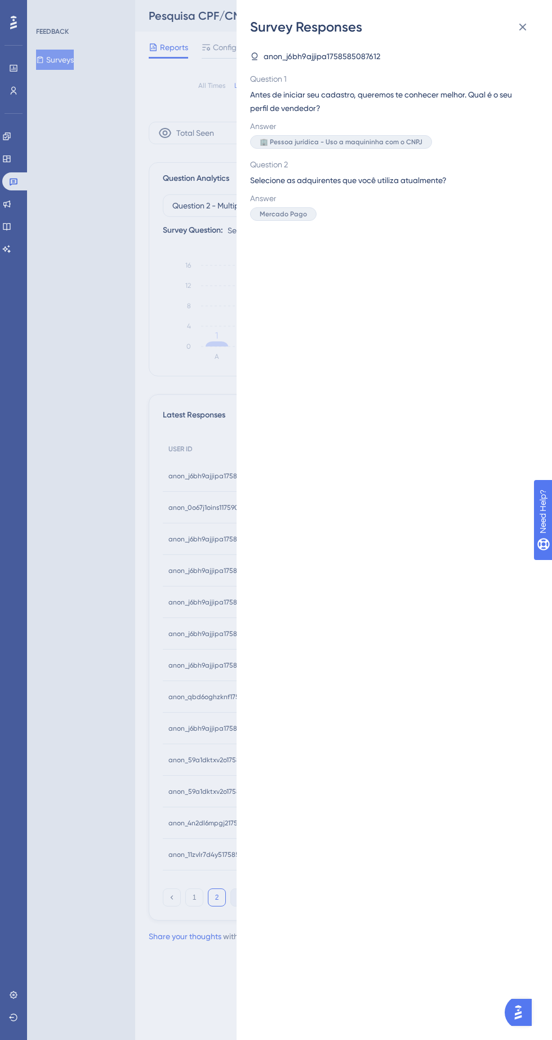
click at [217, 874] on div "Survey Responses anon_j6bh9ajjipa1758585087612 Question 1 Antes de iniciar seu …" at bounding box center [276, 520] width 552 height 1040
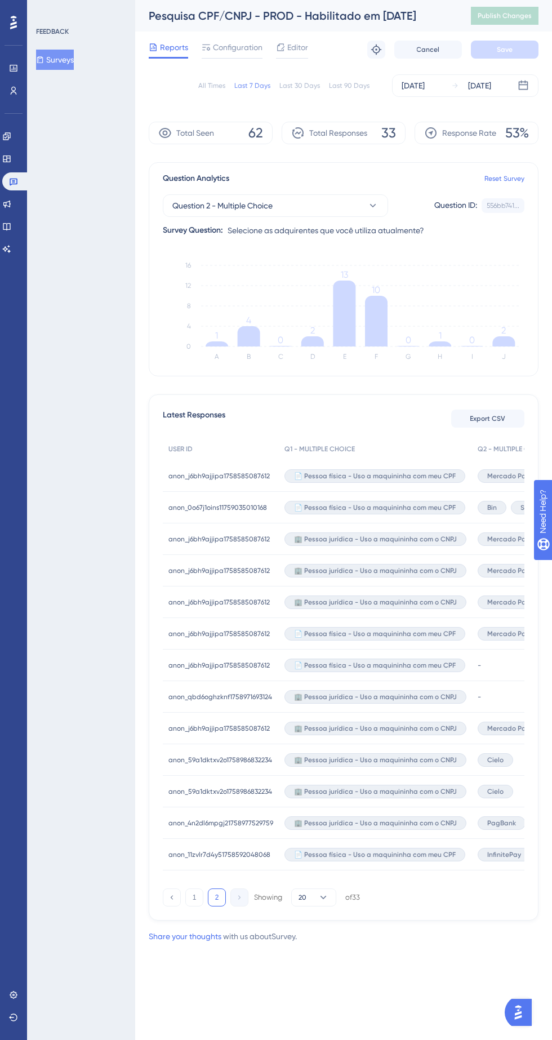
click at [513, 597] on div "Mercado Pago" at bounding box center [511, 602] width 66 height 14
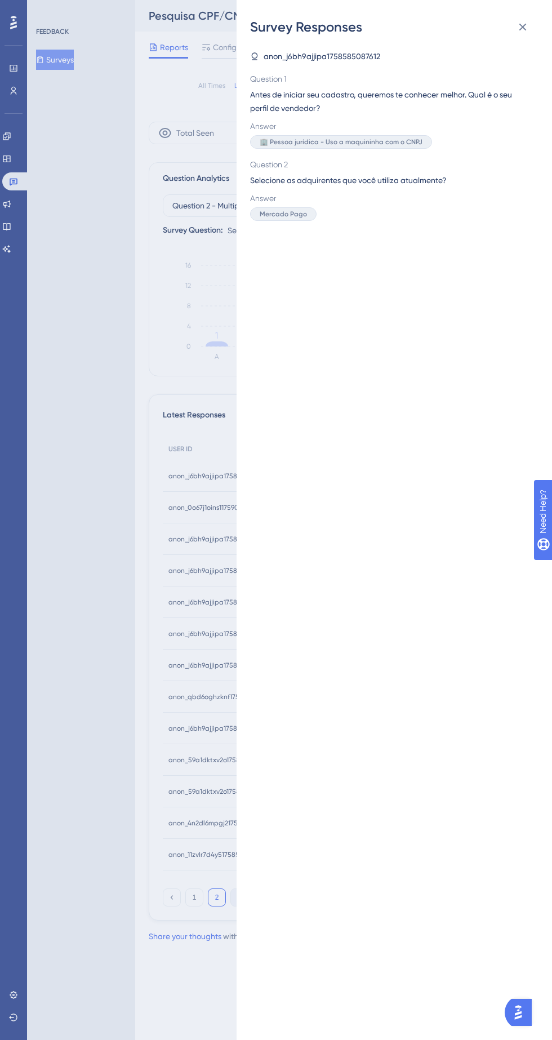
click at [252, 892] on div "anon_j6bh9ajjipa1758585087612 Question 1 Antes de iniciar seu cadastro, queremo…" at bounding box center [398, 538] width 297 height 1004
click at [184, 879] on div "Survey Responses anon_j6bh9ajjipa1758585087612 Question 1 Antes de iniciar seu …" at bounding box center [276, 520] width 552 height 1040
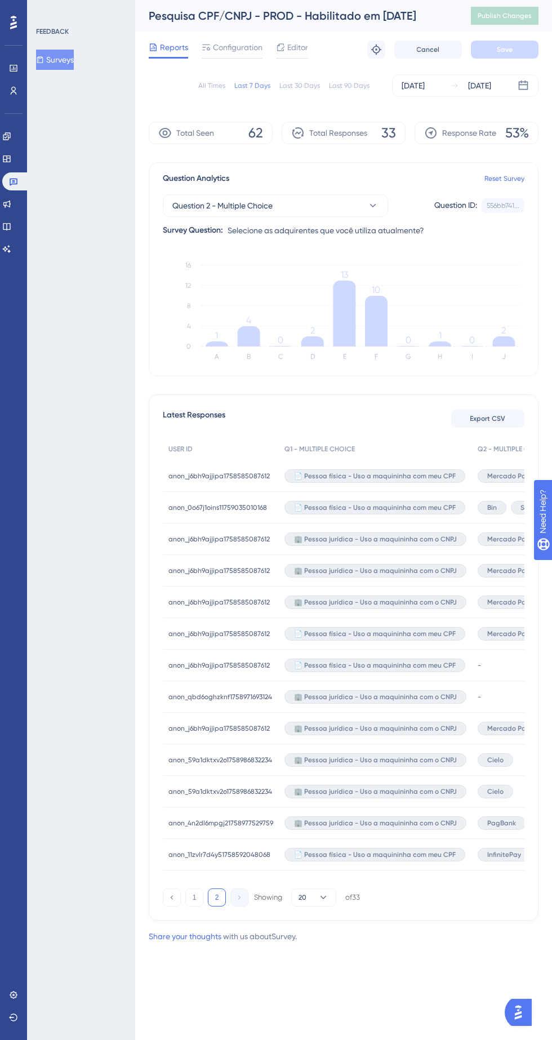
click at [512, 639] on div "Mercado Pago" at bounding box center [511, 634] width 66 height 14
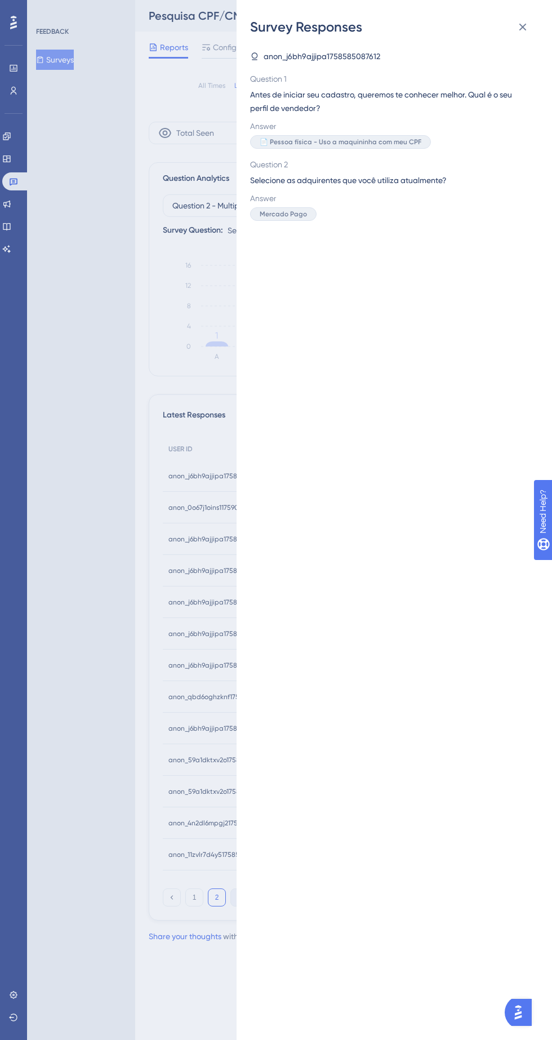
click at [253, 910] on div "anon_j6bh9ajjipa1758585087612 Question 1 Antes de iniciar seu cadastro, queremo…" at bounding box center [398, 538] width 297 height 1004
click at [203, 910] on div "Survey Responses anon_j6bh9ajjipa1758585087612 Question 1 Antes de iniciar seu …" at bounding box center [276, 520] width 552 height 1040
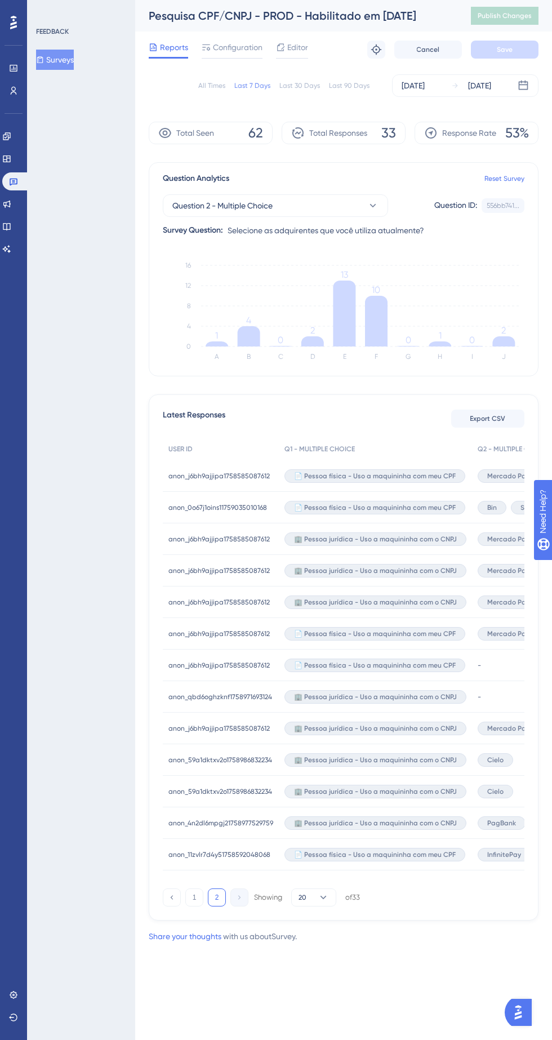
click at [516, 724] on span "Mercado Pago" at bounding box center [510, 728] width 47 height 9
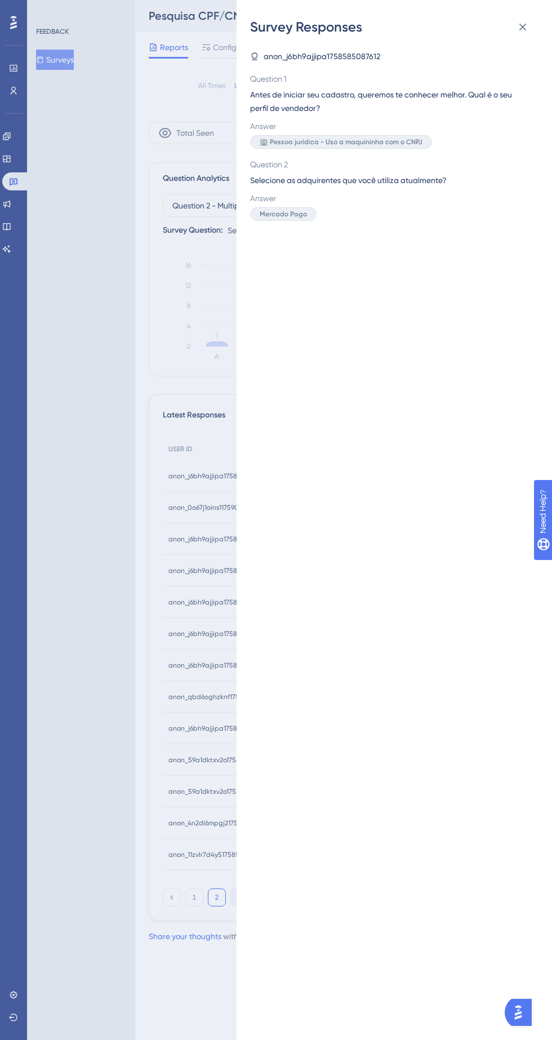
click at [184, 848] on div "Survey Responses anon_j6bh9ajjipa1758585087612 Question 1 Antes de iniciar seu …" at bounding box center [276, 520] width 552 height 1040
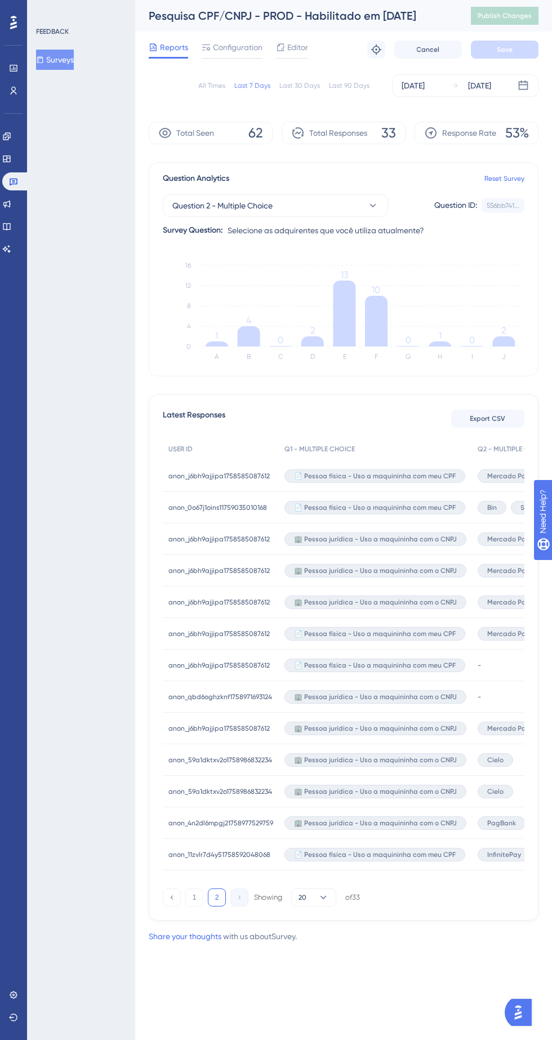
click at [493, 761] on span "Cielo" at bounding box center [495, 759] width 16 height 9
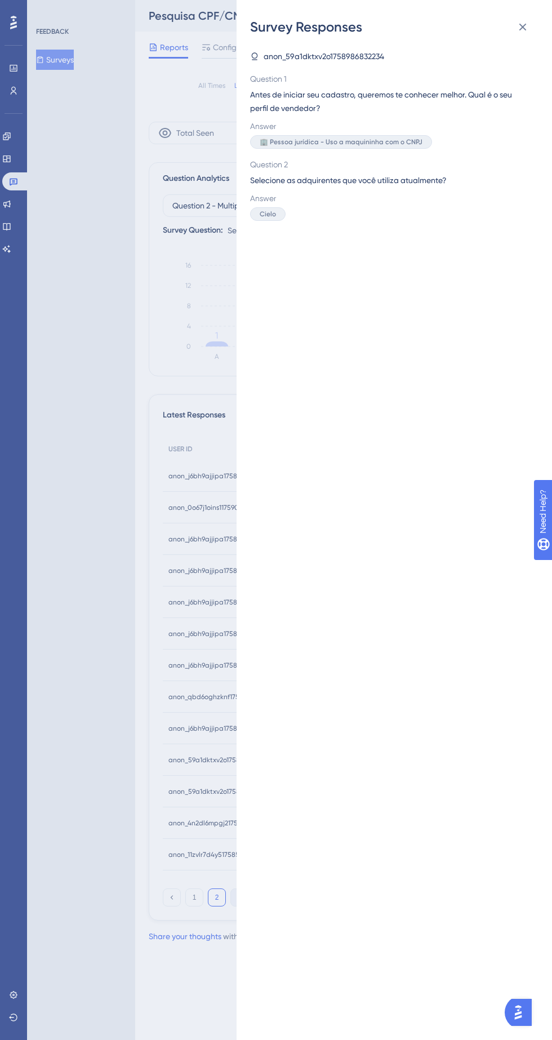
click at [206, 881] on div "Survey Responses anon_59a1dktxv2o1758986832234 Question 1 Antes de iniciar seu …" at bounding box center [276, 520] width 552 height 1040
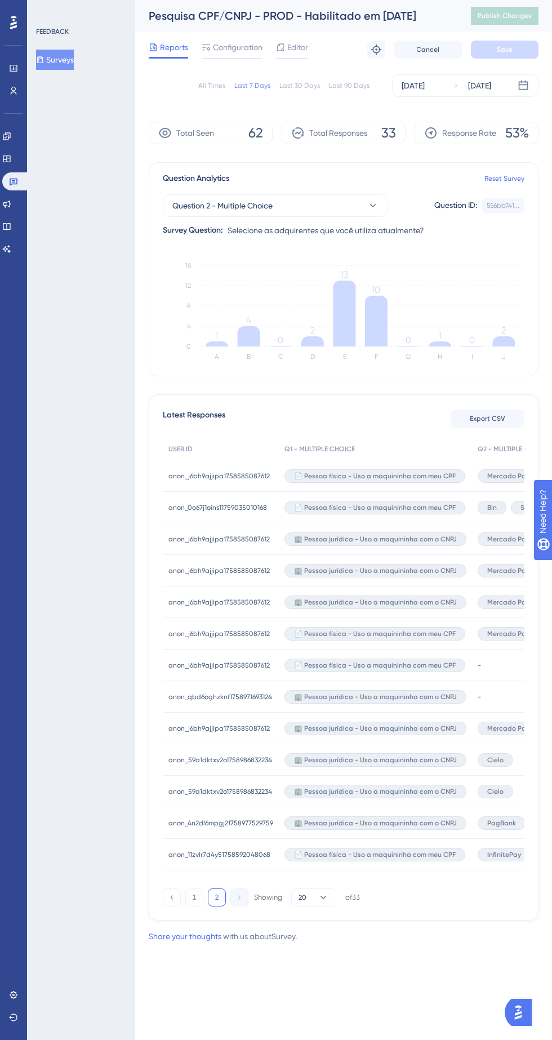
click at [500, 799] on div "Cielo" at bounding box center [539, 792] width 135 height 32
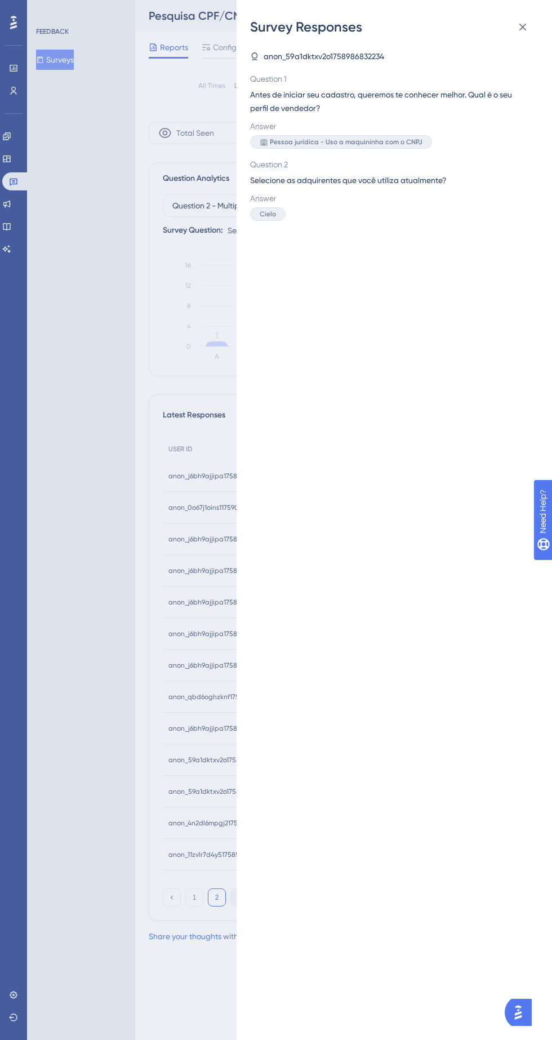
click at [203, 868] on div "Survey Responses anon_59a1dktxv2o1758986832234 Question 1 Antes de iniciar seu …" at bounding box center [276, 520] width 552 height 1040
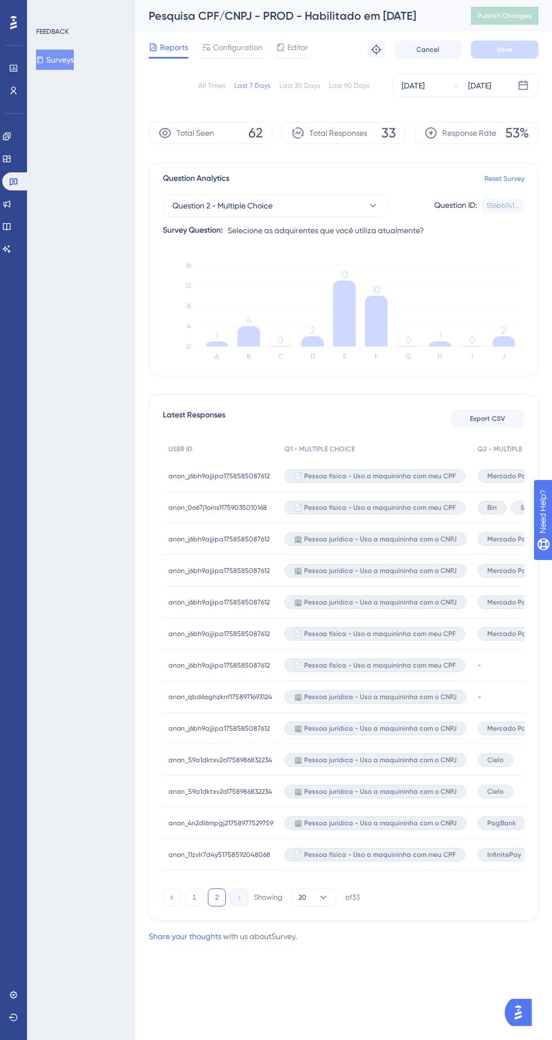
click at [505, 796] on div "Cielo" at bounding box center [495, 792] width 35 height 14
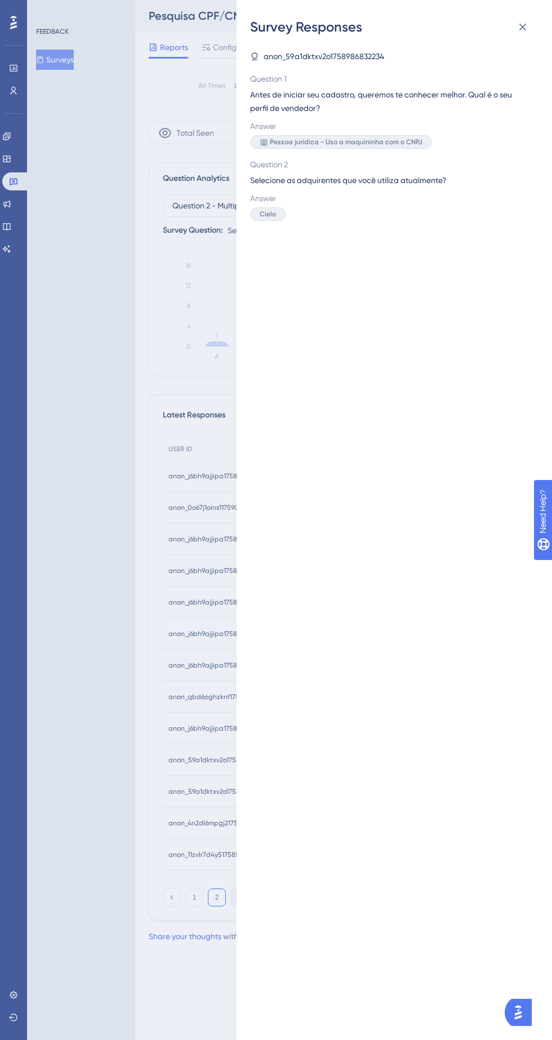
click at [219, 836] on div "Survey Responses anon_59a1dktxv2o1758986832234 Question 1 Antes de iniciar seu …" at bounding box center [276, 520] width 552 height 1040
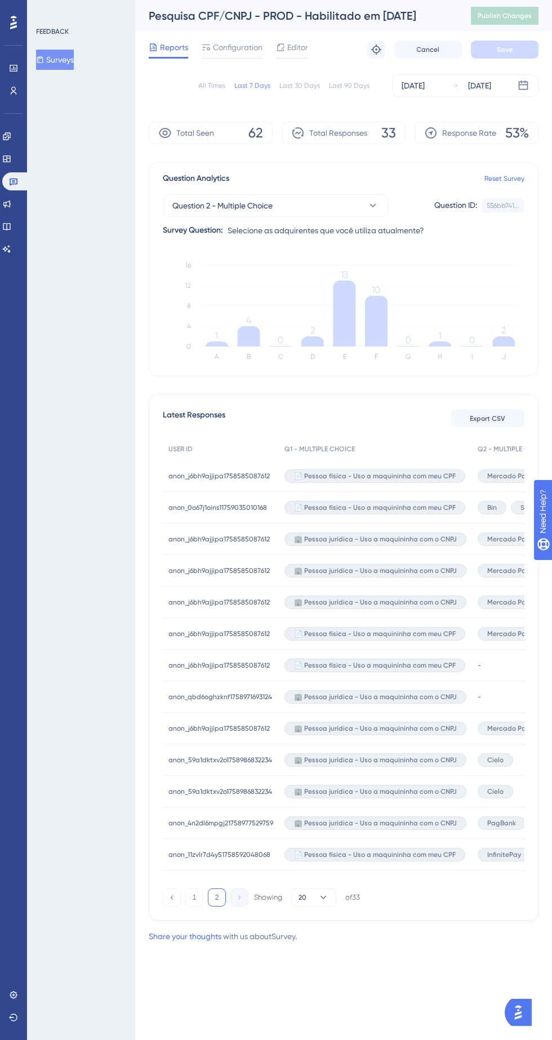
click at [507, 828] on div "PagBank" at bounding box center [502, 823] width 48 height 14
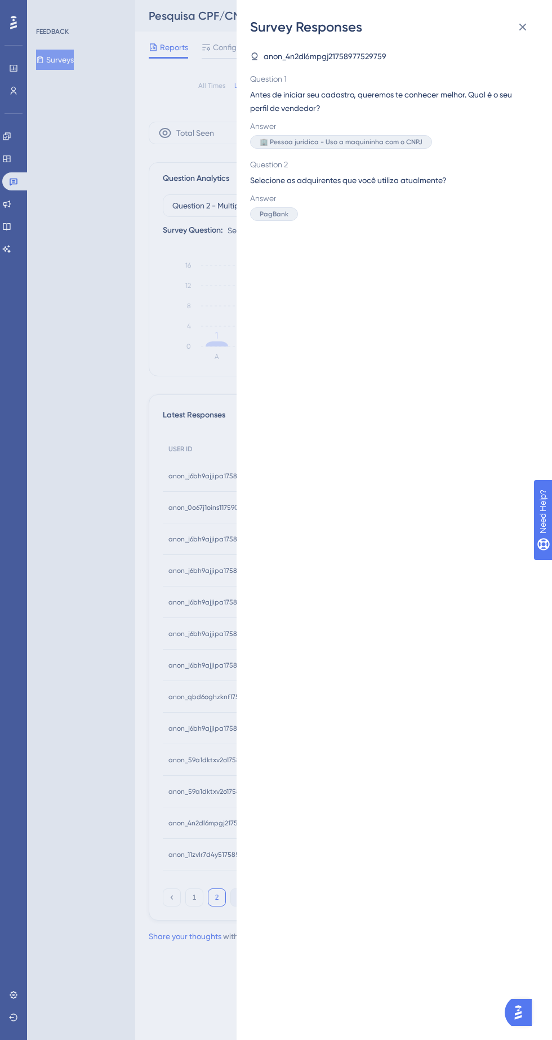
click at [207, 850] on div "Survey Responses anon_4n2dl6mpgj21758977529759 Question 1 Antes de iniciar seu …" at bounding box center [276, 520] width 552 height 1040
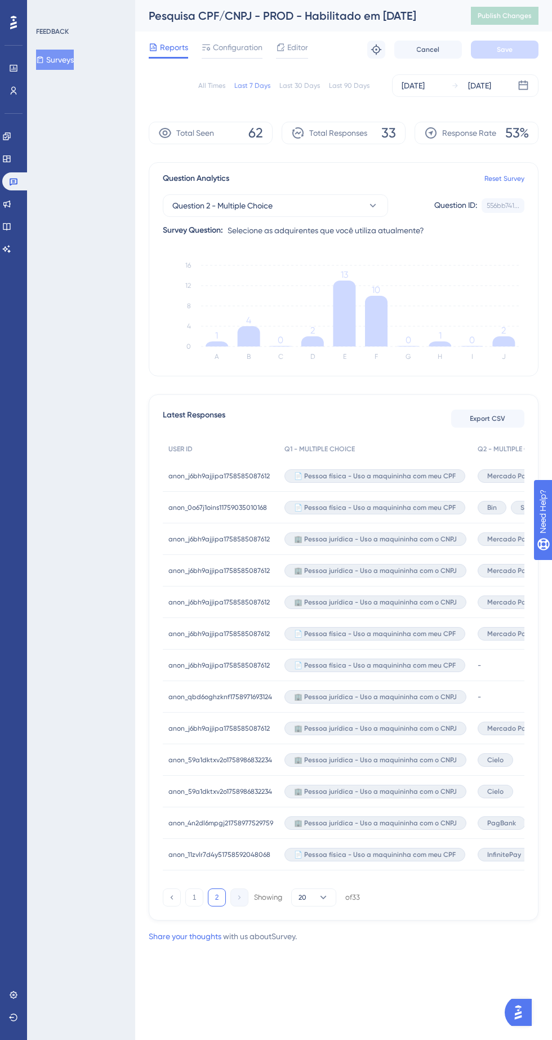
click at [513, 856] on span "InfinitePay" at bounding box center [504, 854] width 34 height 9
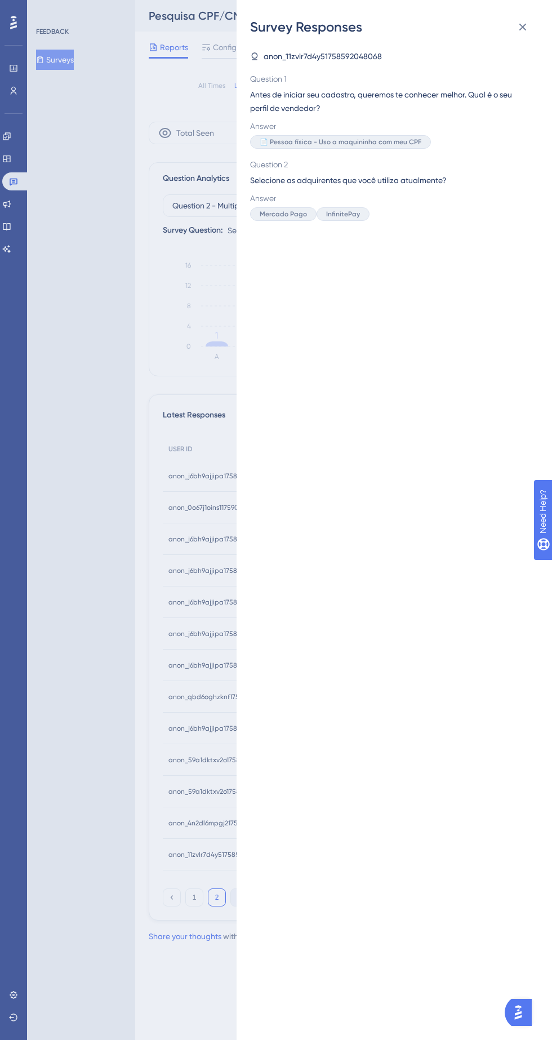
click at [195, 816] on div "Survey Responses anon_11zvlr7d4y51758592048068 Question 1 Antes de iniciar seu …" at bounding box center [276, 520] width 552 height 1040
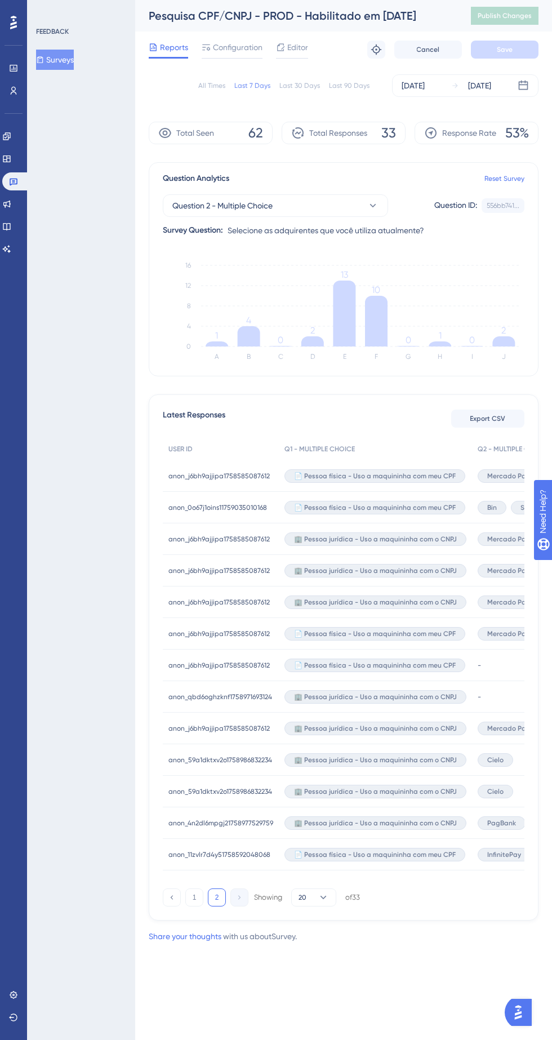
click at [514, 333] on icon "A B C D E F G H I J 0 4 8 12 16 1 4 0 2 13 10 0 1 0 2" at bounding box center [344, 311] width 362 height 113
click at [308, 333] on icon "A B C D E F G H I J 0 4 8 12 16 1 4 0 2 13 10 0 1 0 2" at bounding box center [344, 311] width 362 height 113
click at [10, 136] on icon at bounding box center [6, 135] width 7 height 7
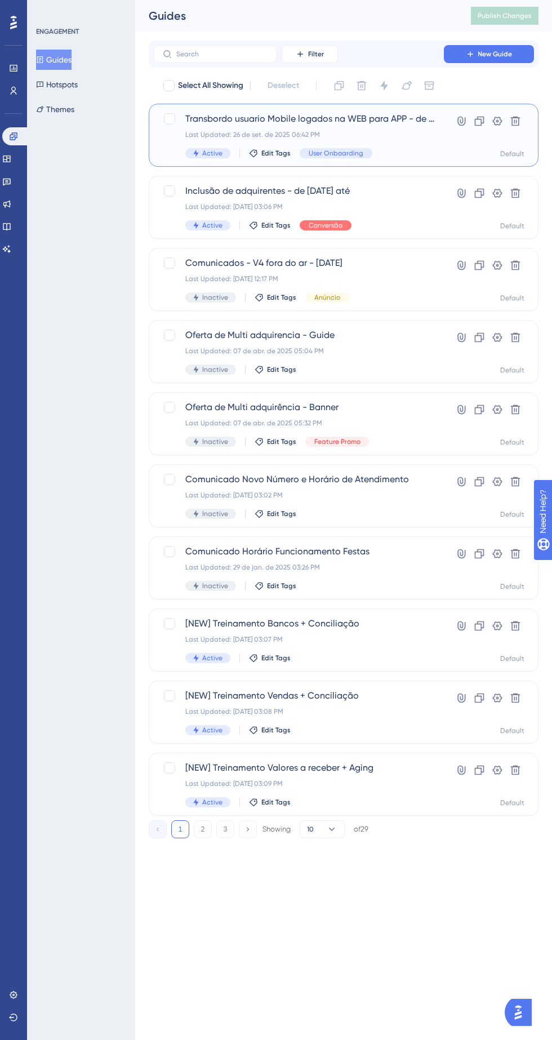
click at [350, 119] on span "Transbordo usuario Mobile logados na WEB para APP - de [DATE] até" at bounding box center [309, 119] width 249 height 14
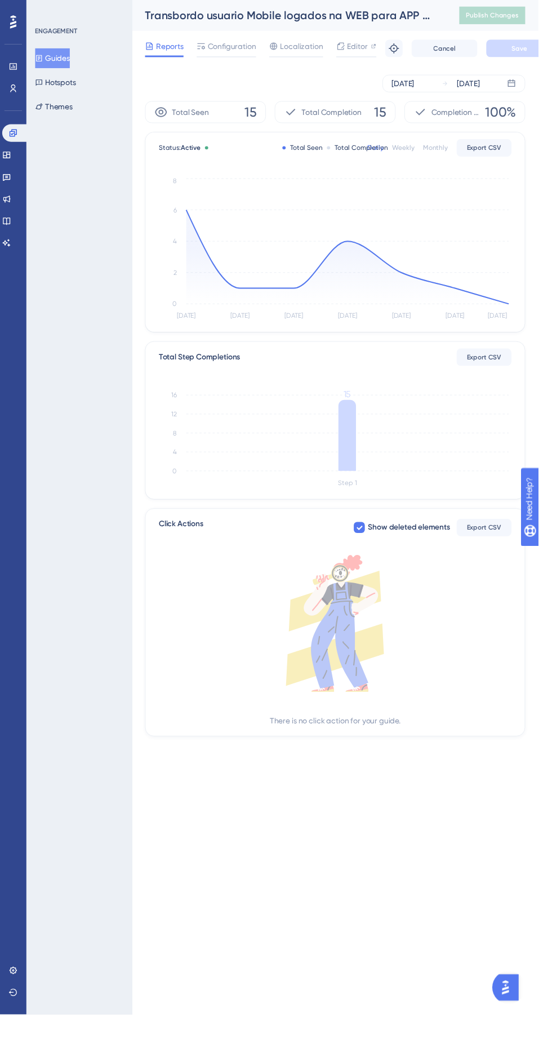
click at [520, 310] on icon "[DATE] Sep [DATE] Sep [DATE] Sep [DATE] 0 2 4 6 8" at bounding box center [344, 255] width 362 height 151
click at [480, 300] on icon at bounding box center [356, 263] width 331 height 96
